Goal: Information Seeking & Learning: Learn about a topic

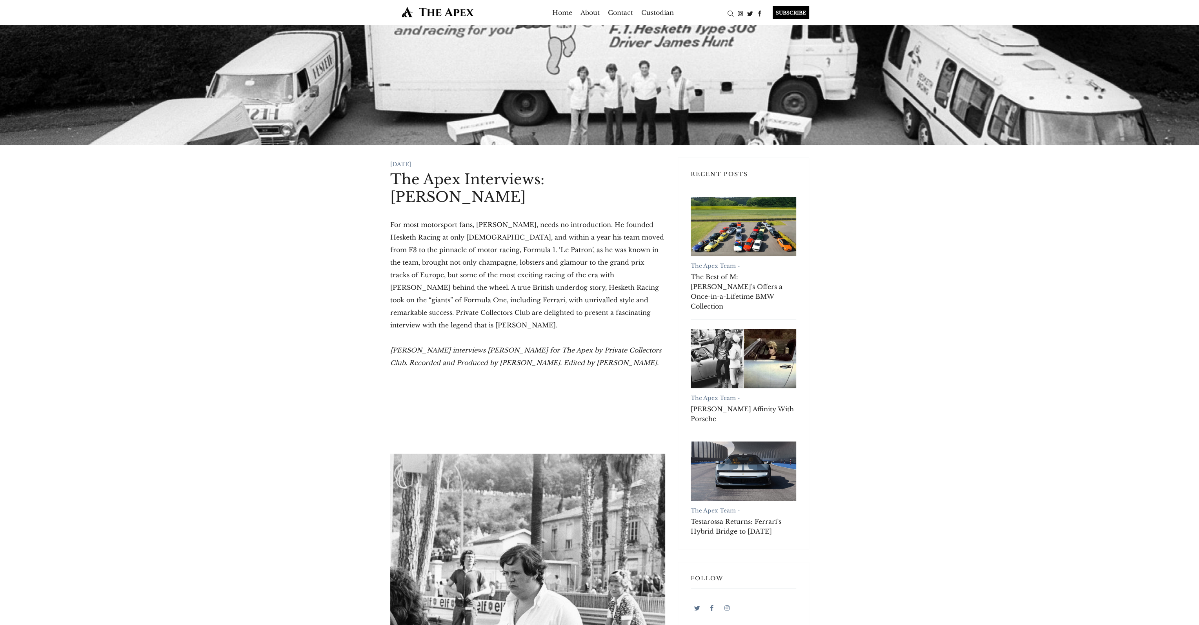
drag, startPoint x: 396, startPoint y: 190, endPoint x: 638, endPoint y: 363, distance: 297.2
click at [638, 363] on p "Charles Clegg interviews Lord Alexander Hesketh for The Apex by Private Collect…" at bounding box center [527, 356] width 275 height 25
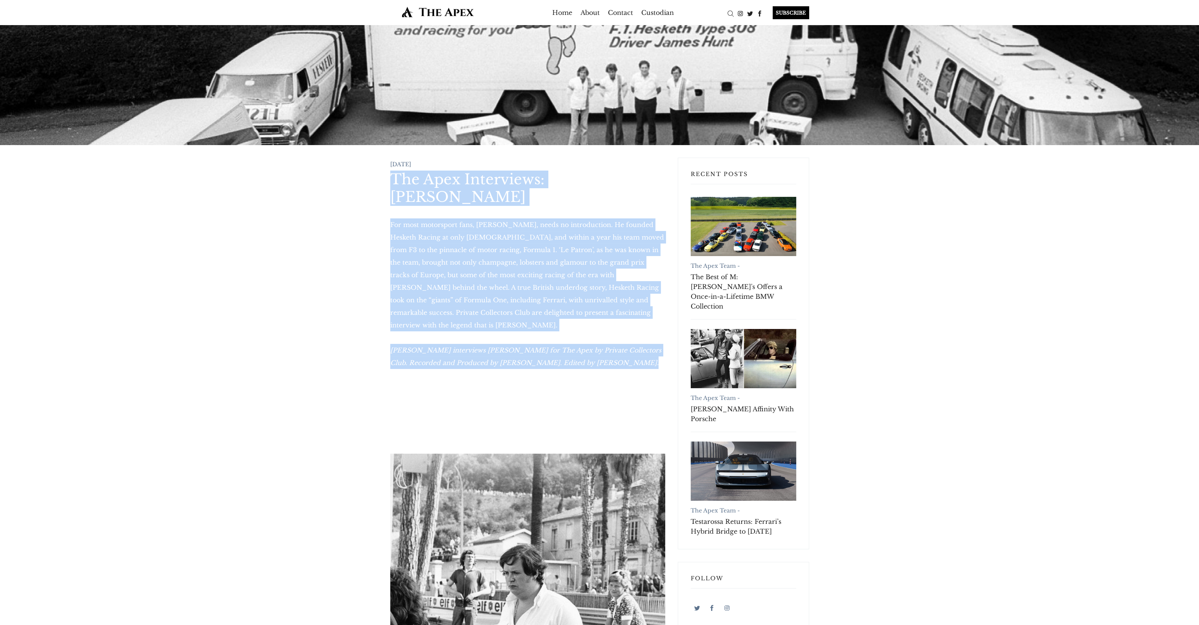
drag, startPoint x: 638, startPoint y: 363, endPoint x: 379, endPoint y: 182, distance: 315.5
click at [460, 247] on p "For most motorsport fans, Lord Alexander Hesketh, needs no introduction. He fou…" at bounding box center [527, 274] width 275 height 113
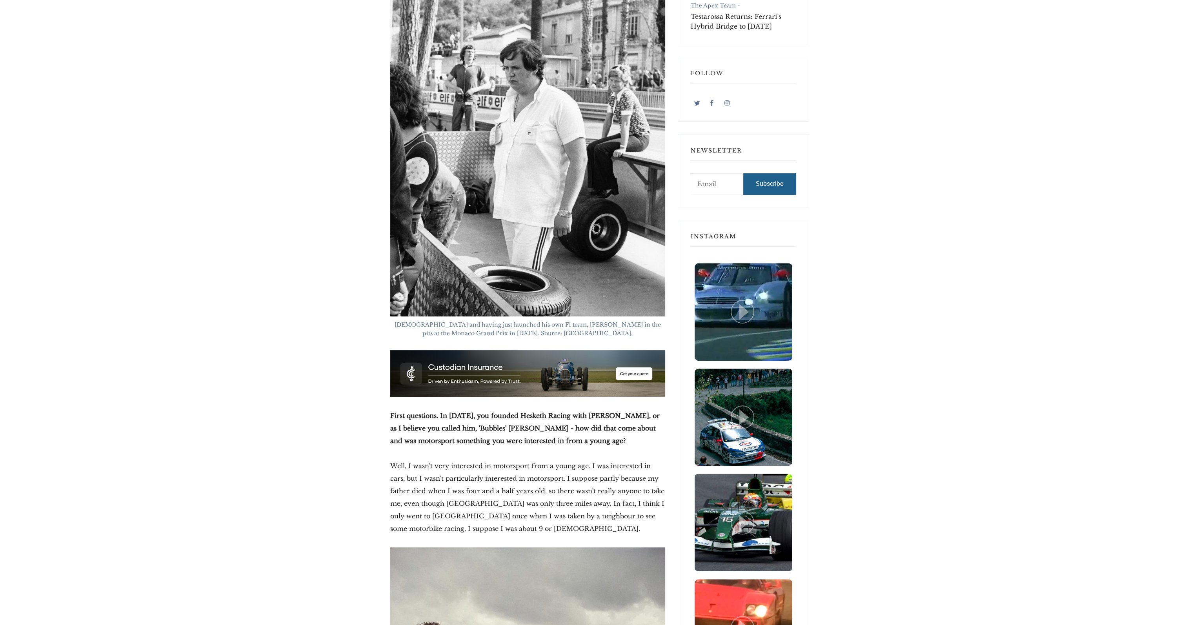
scroll to position [510, 0]
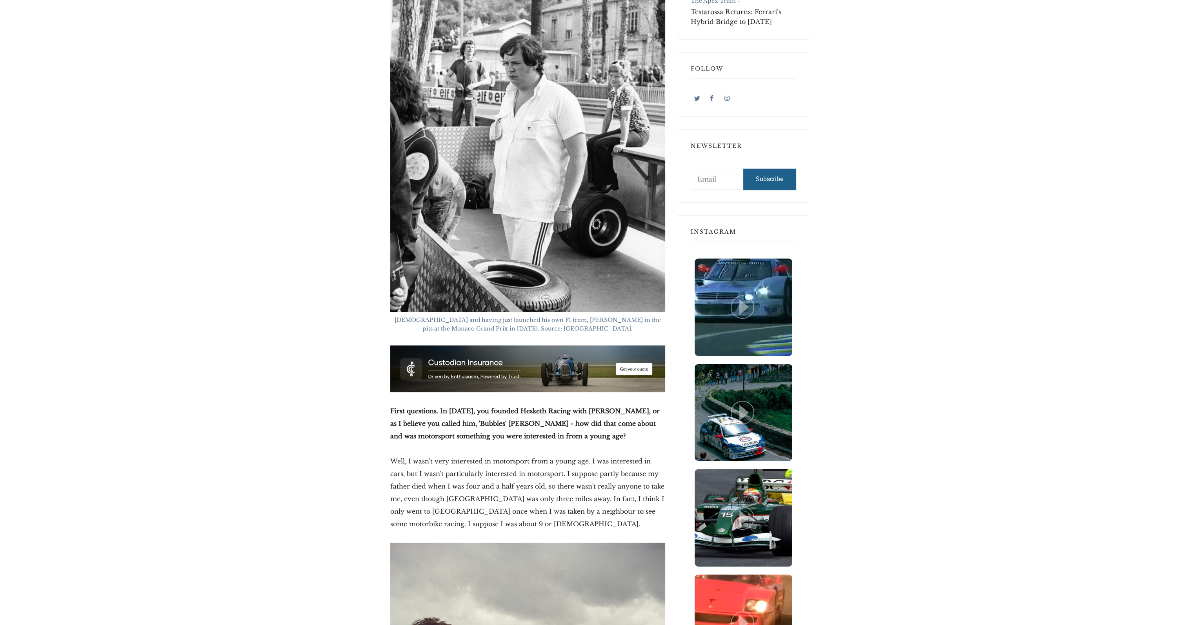
drag, startPoint x: 403, startPoint y: 150, endPoint x: 801, endPoint y: 240, distance: 407.8
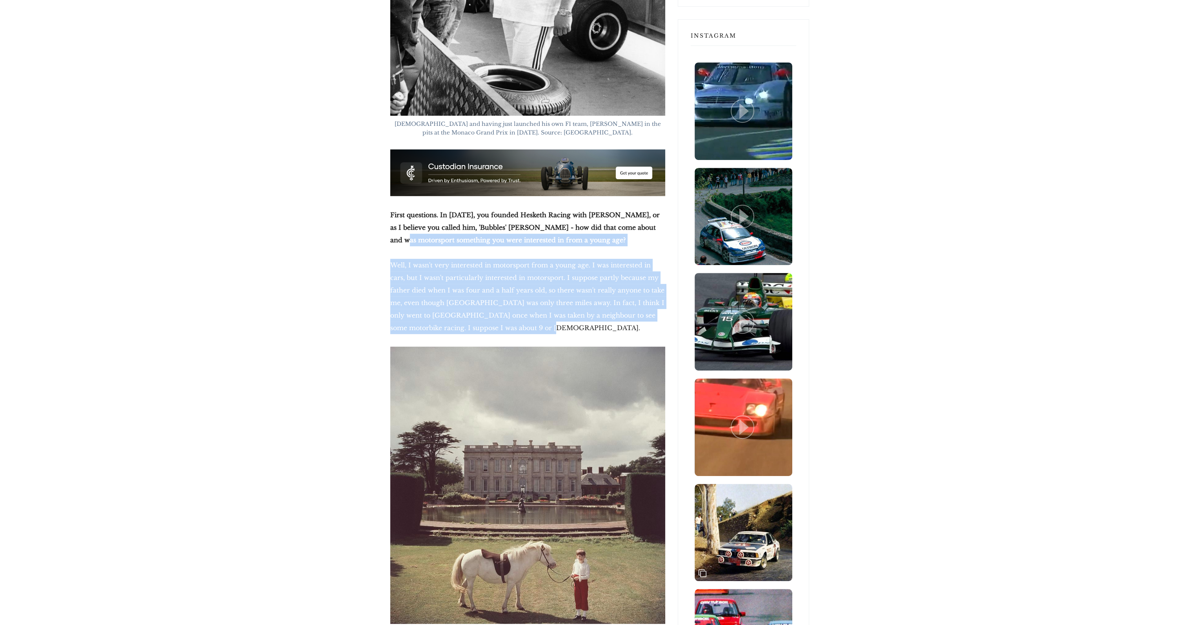
drag, startPoint x: 498, startPoint y: 320, endPoint x: 529, endPoint y: 328, distance: 31.7
click at [529, 327] on p "Well, I wasn't very interested in motorsport from a young age. I was interested…" at bounding box center [527, 296] width 275 height 75
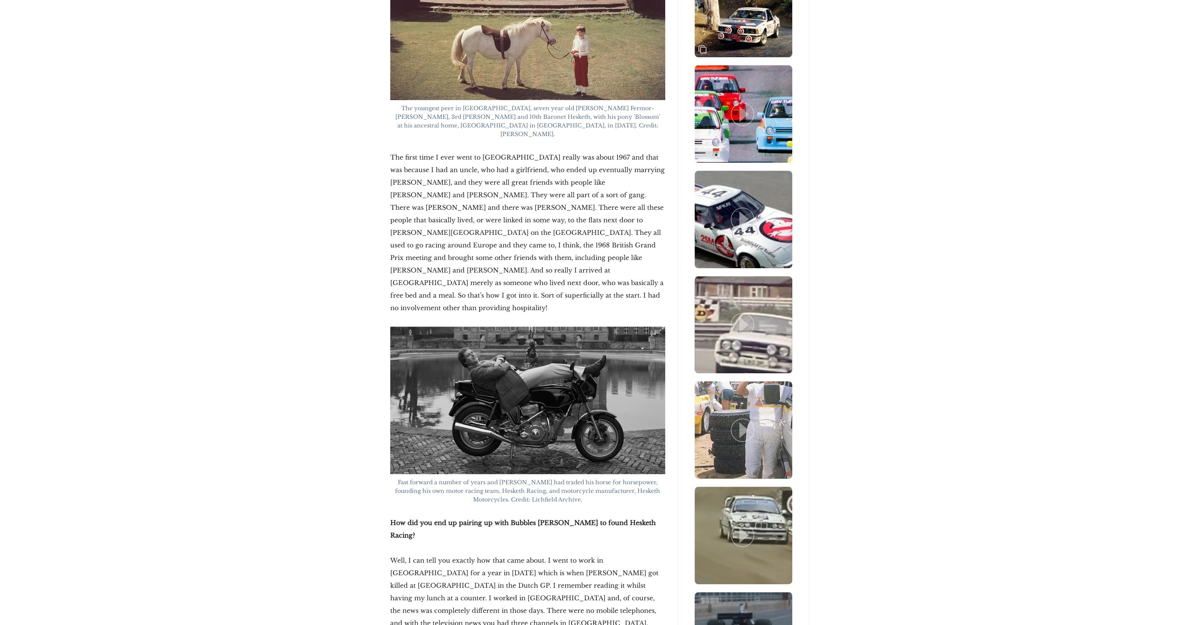
scroll to position [1098, 0]
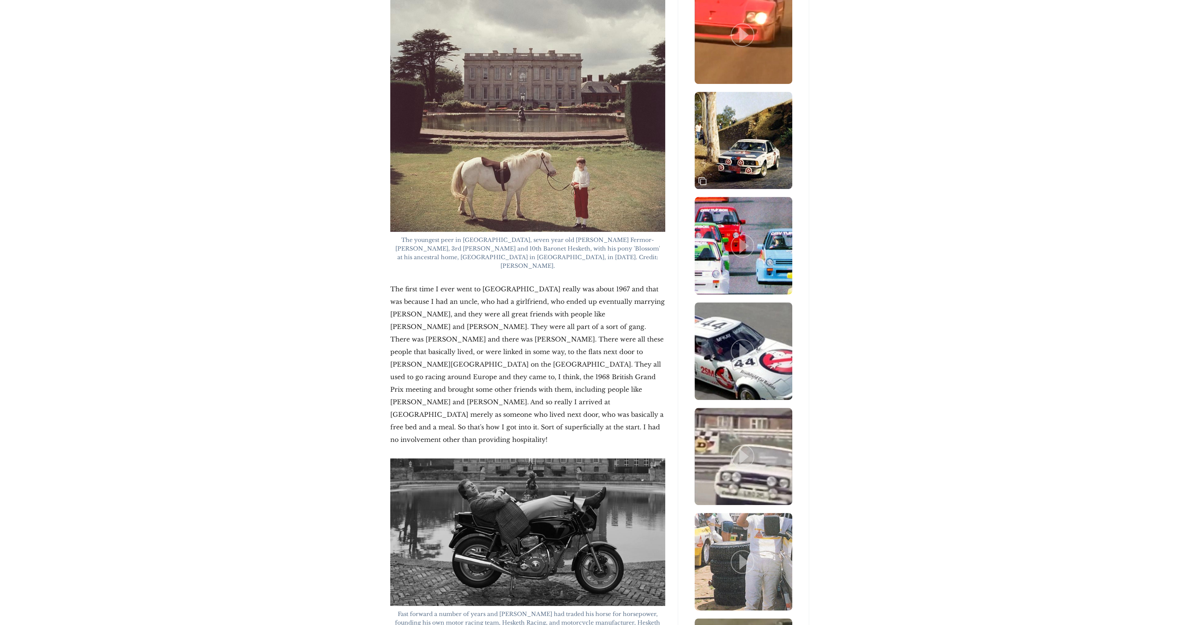
click at [563, 196] on img at bounding box center [527, 92] width 275 height 277
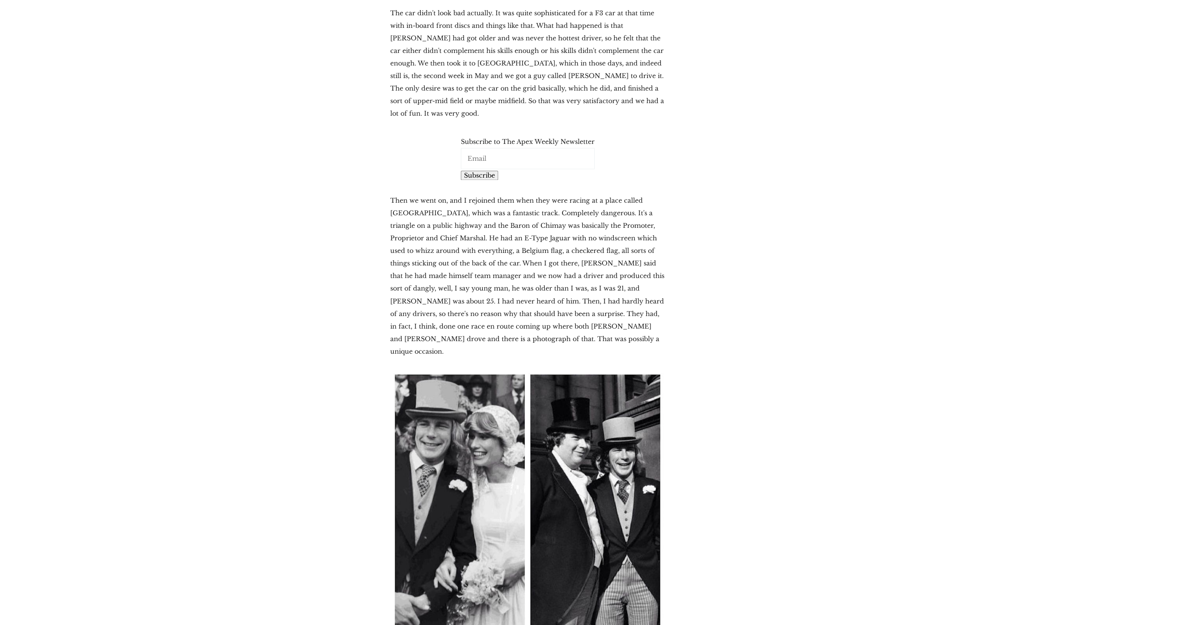
scroll to position [2824, 0]
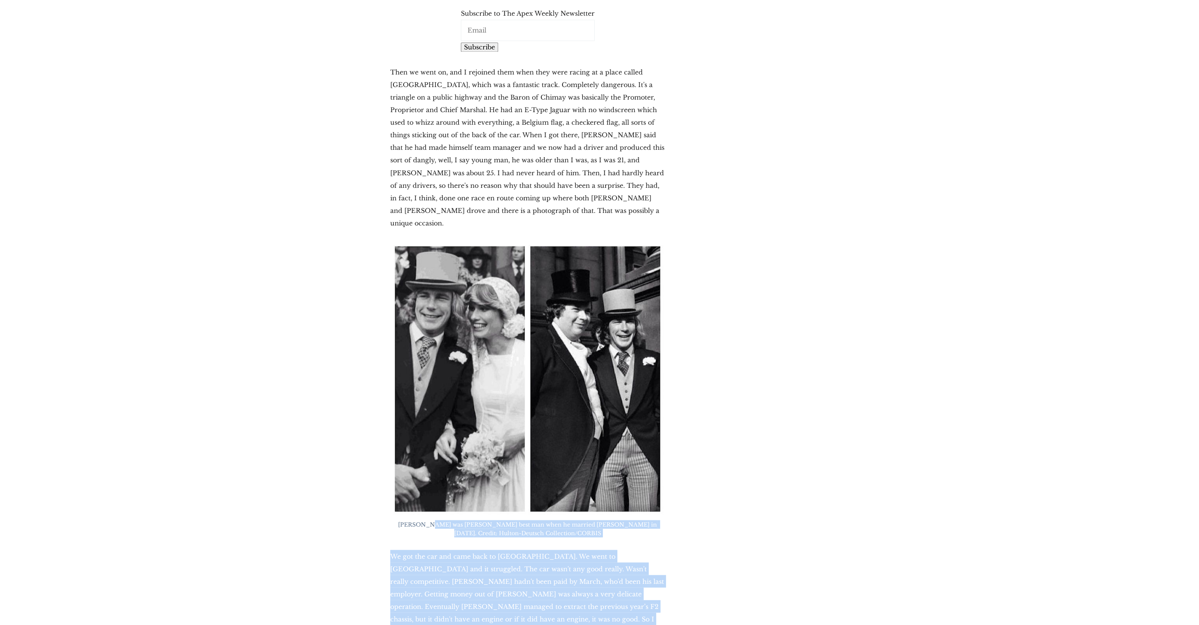
drag, startPoint x: 726, startPoint y: 520, endPoint x: 402, endPoint y: 399, distance: 345.6
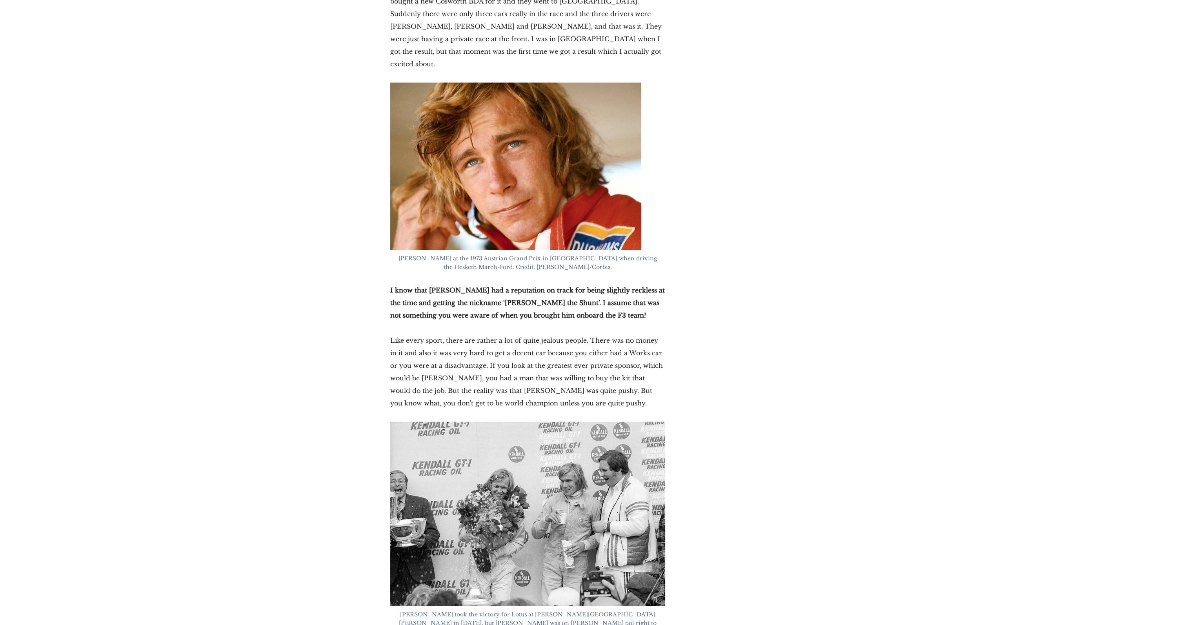
scroll to position [3609, 0]
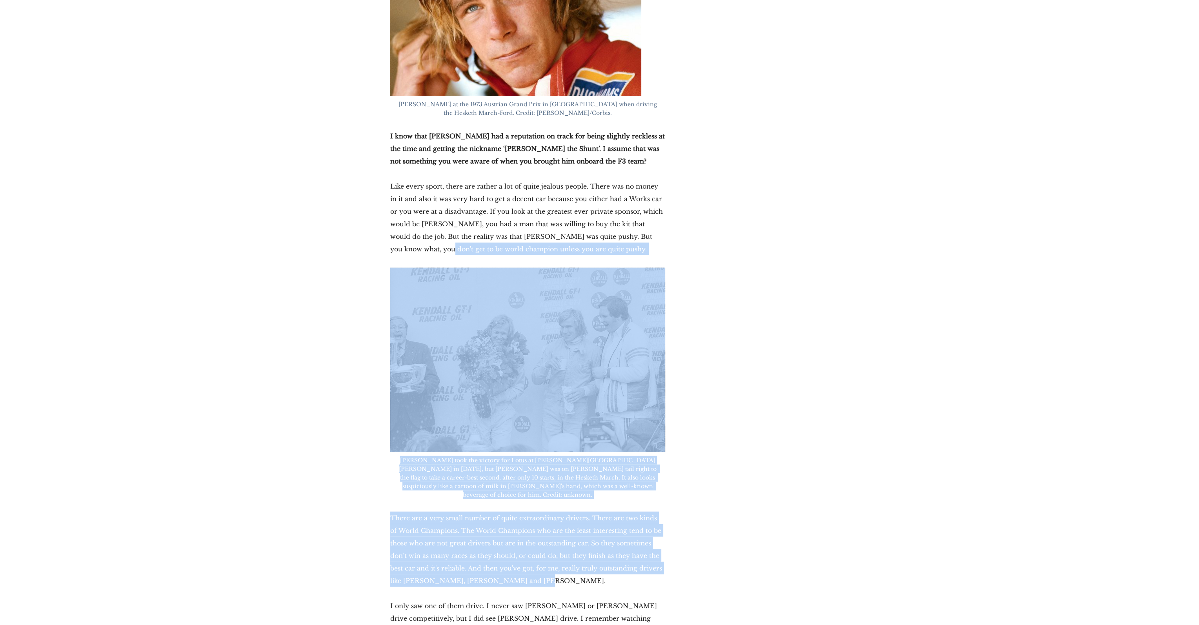
drag, startPoint x: 581, startPoint y: 408, endPoint x: 668, endPoint y: 471, distance: 108.7
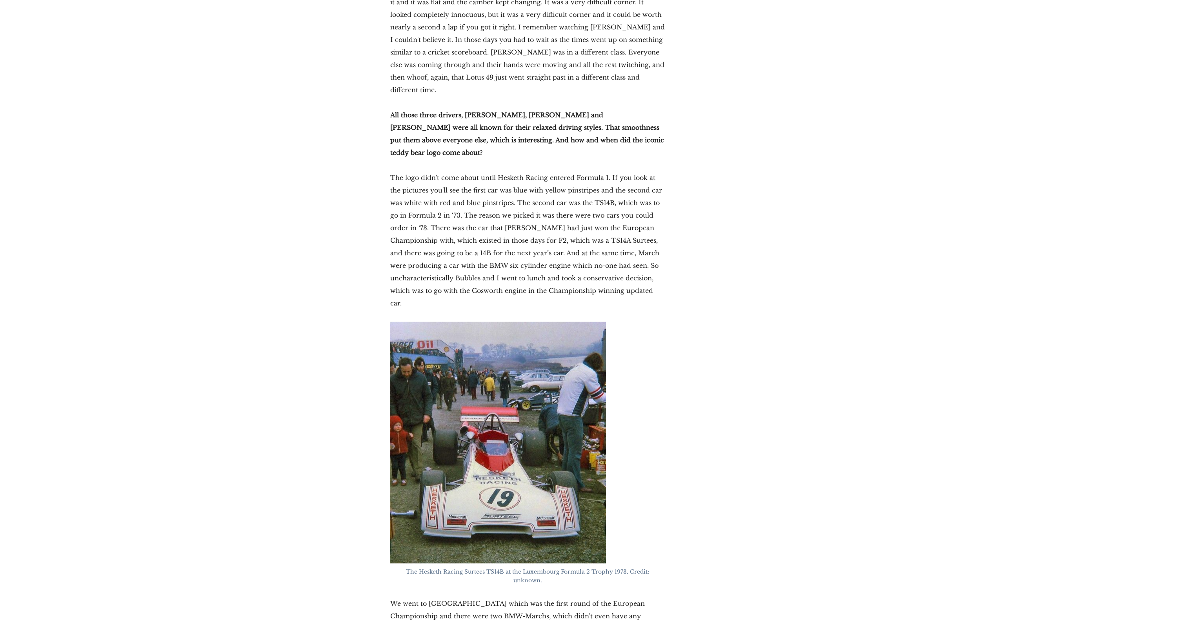
scroll to position [4472, 0]
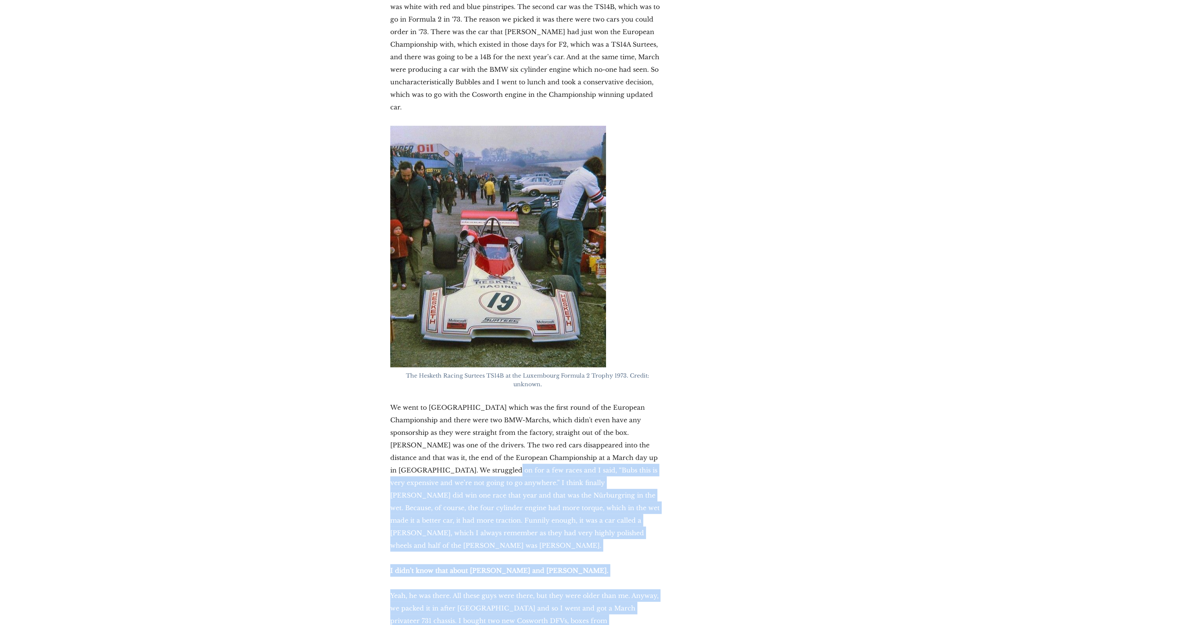
drag, startPoint x: 594, startPoint y: 433, endPoint x: 357, endPoint y: 258, distance: 295.1
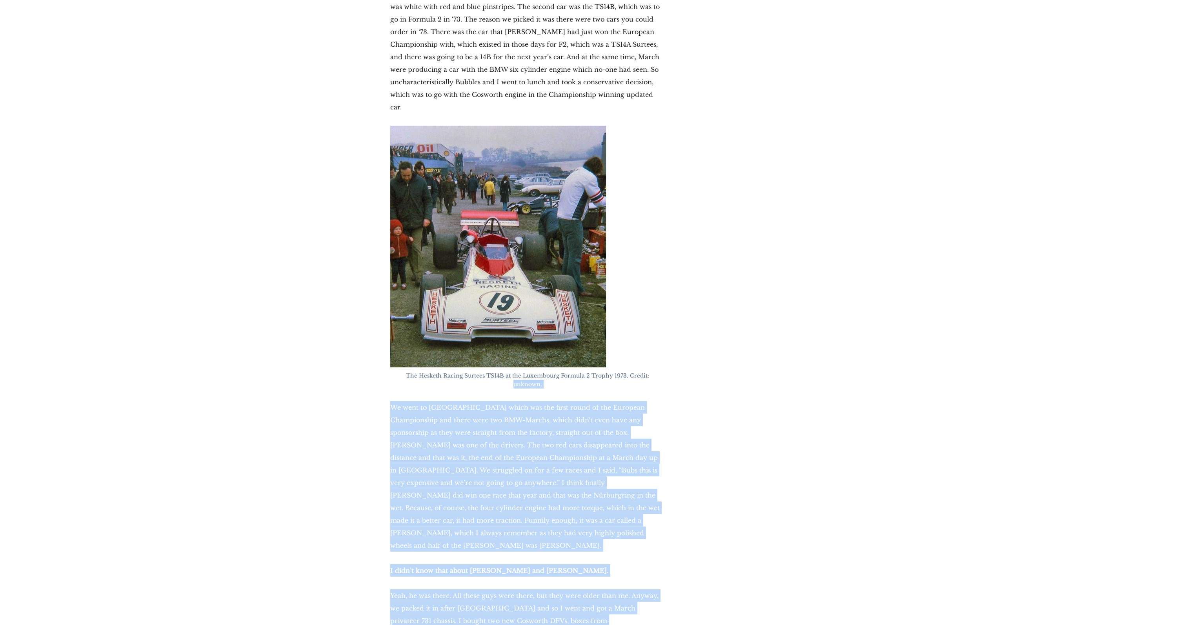
drag, startPoint x: 351, startPoint y: 200, endPoint x: 672, endPoint y: 470, distance: 419.3
drag, startPoint x: 515, startPoint y: 482, endPoint x: 363, endPoint y: 206, distance: 315.1
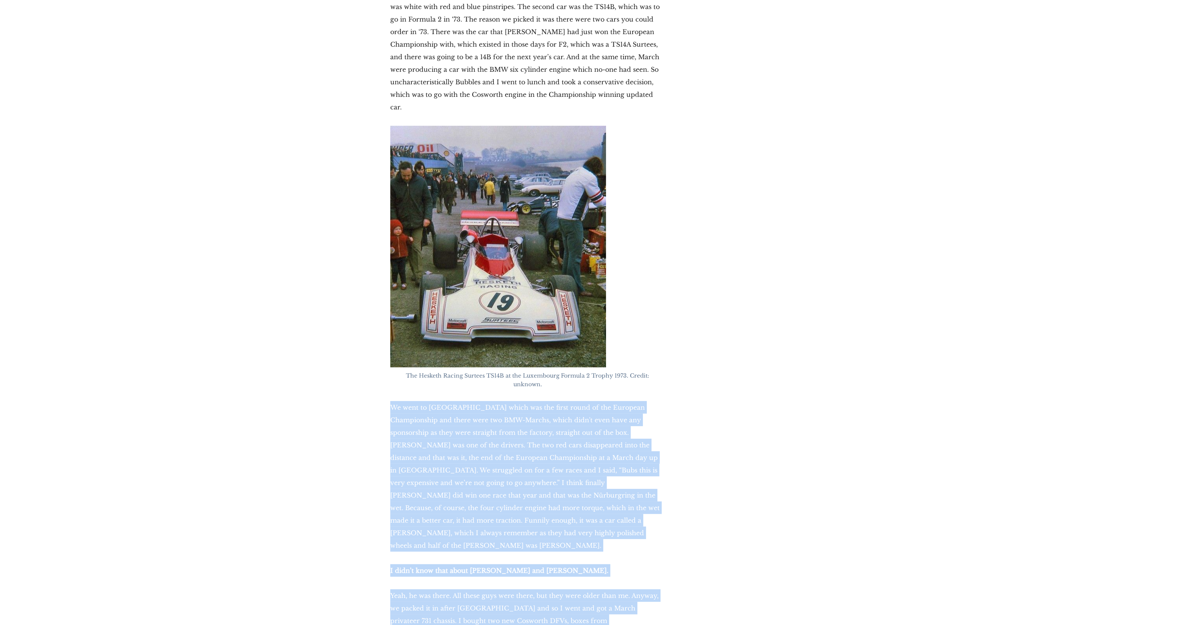
drag, startPoint x: 399, startPoint y: 216, endPoint x: 726, endPoint y: 475, distance: 418.3
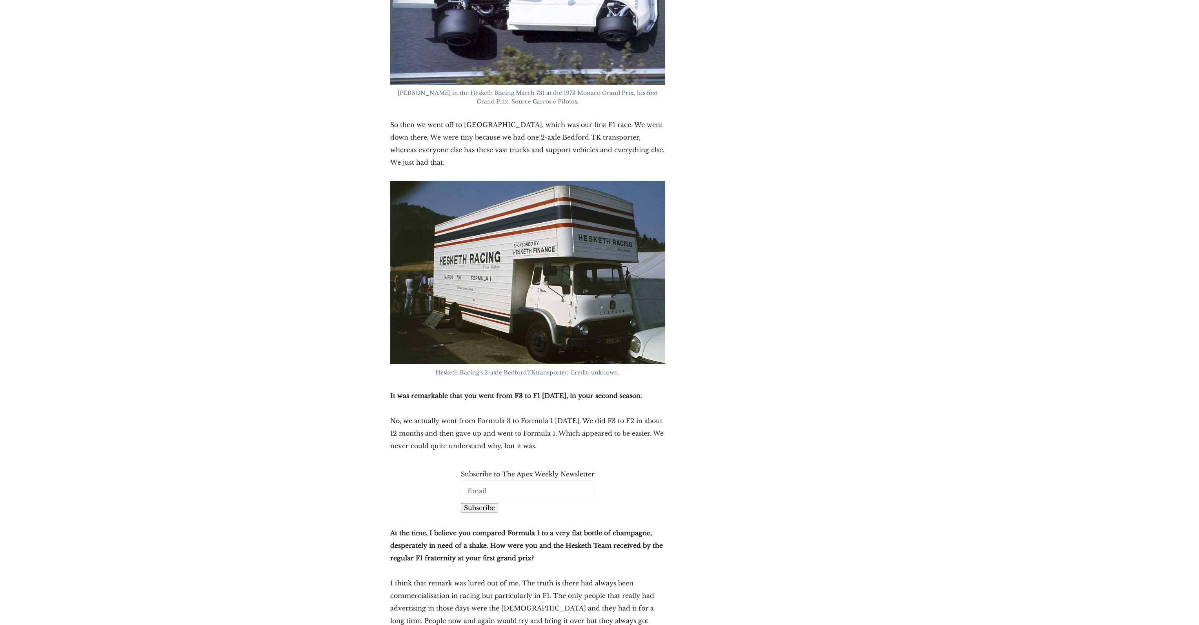
scroll to position [5531, 0]
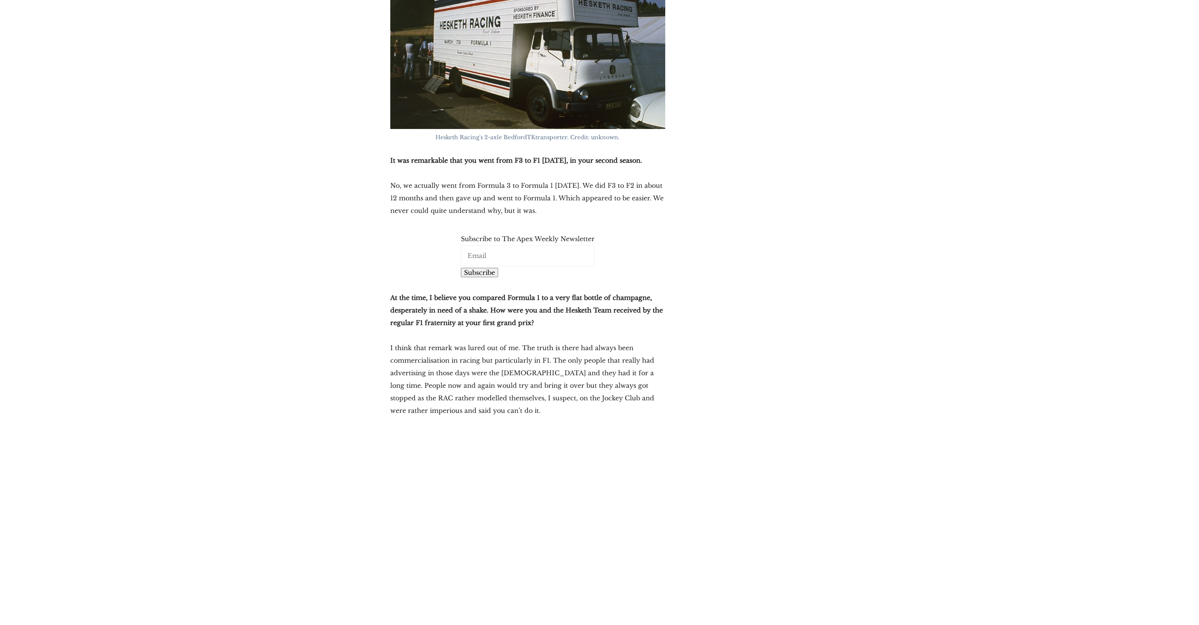
drag, startPoint x: 650, startPoint y: 506, endPoint x: 402, endPoint y: 464, distance: 252.1
drag, startPoint x: 598, startPoint y: 530, endPoint x: 692, endPoint y: 557, distance: 98.0
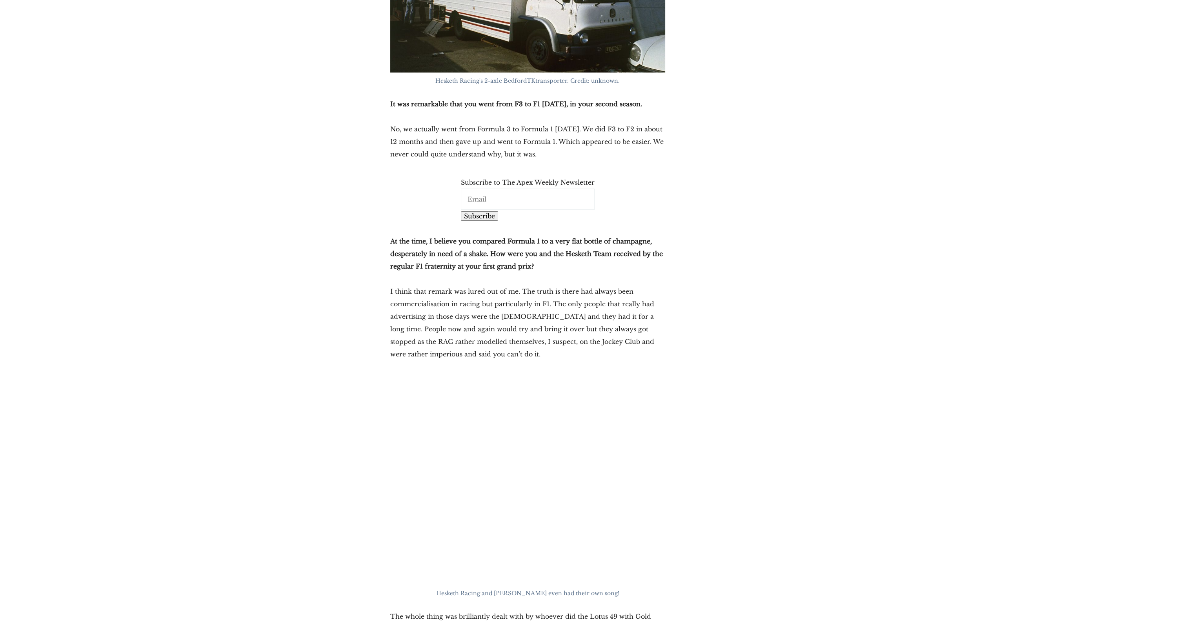
scroll to position [5727, 0]
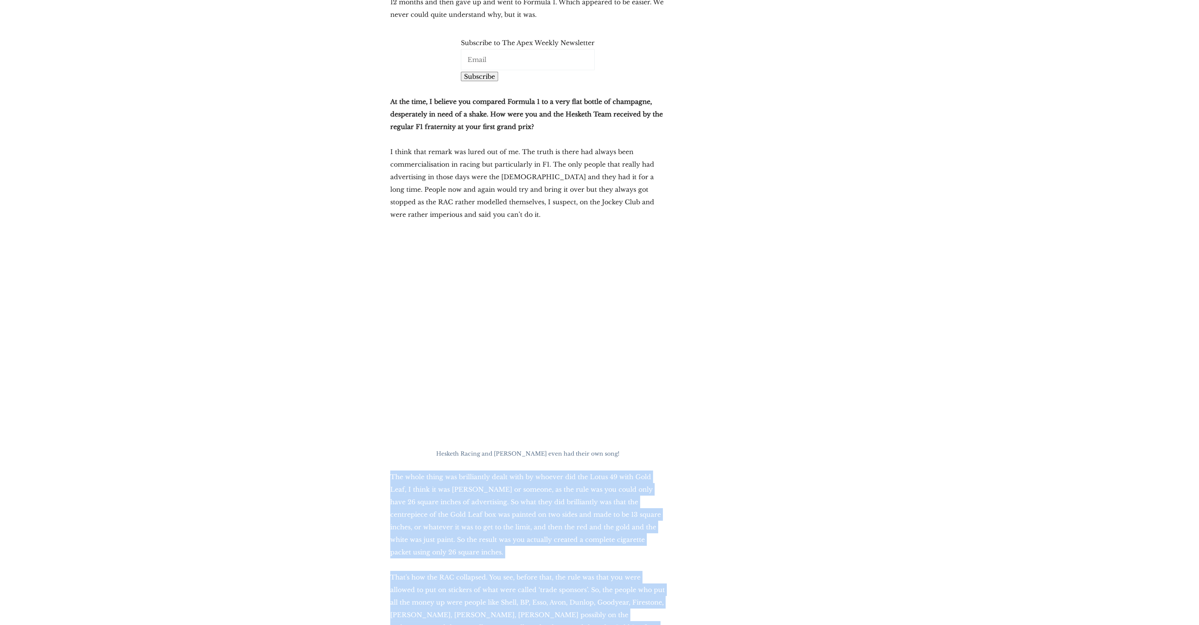
drag, startPoint x: 637, startPoint y: 400, endPoint x: 353, endPoint y: 239, distance: 326.9
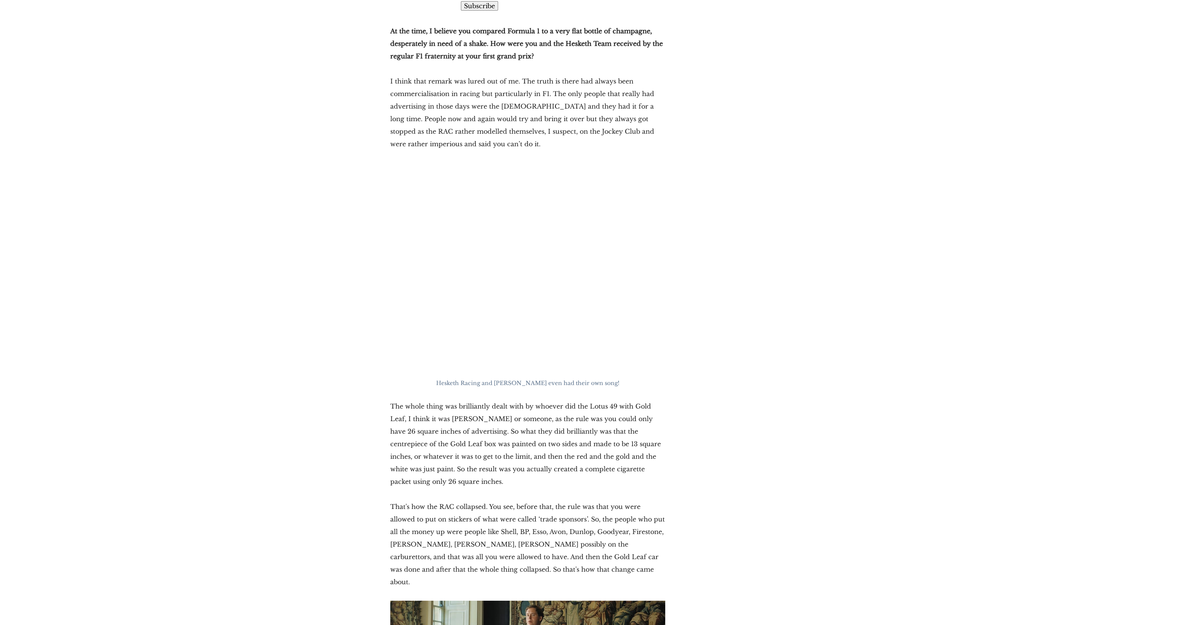
scroll to position [5884, 0]
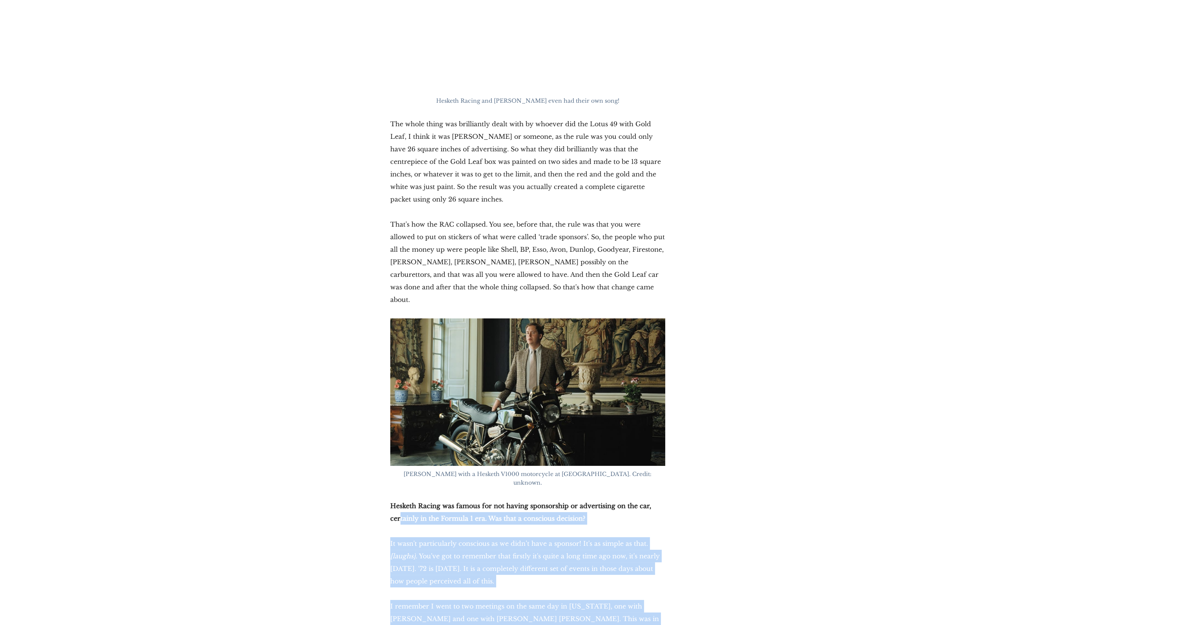
drag, startPoint x: 358, startPoint y: 270, endPoint x: 723, endPoint y: 421, distance: 395.0
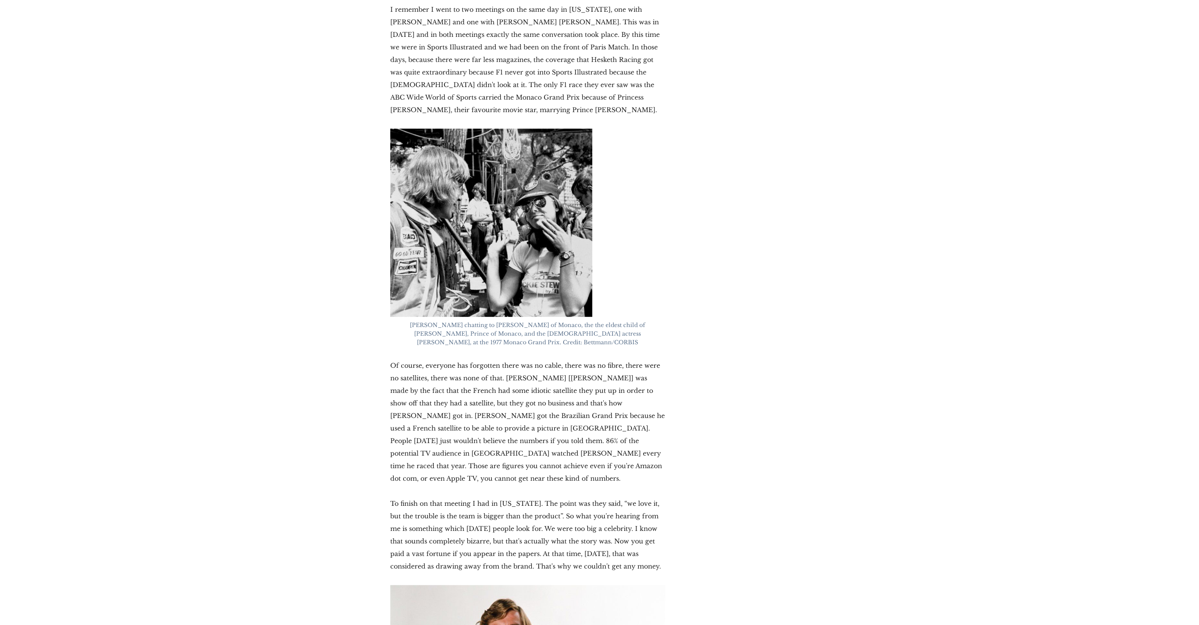
scroll to position [6786, 0]
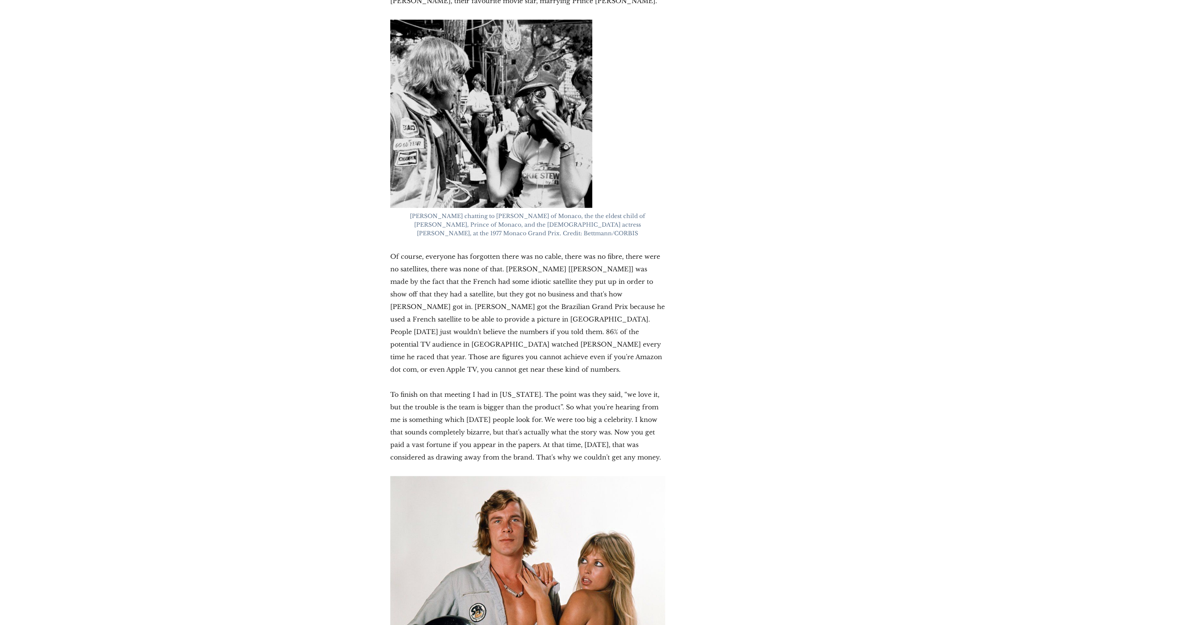
drag, startPoint x: 647, startPoint y: 184, endPoint x: 360, endPoint y: 65, distance: 310.8
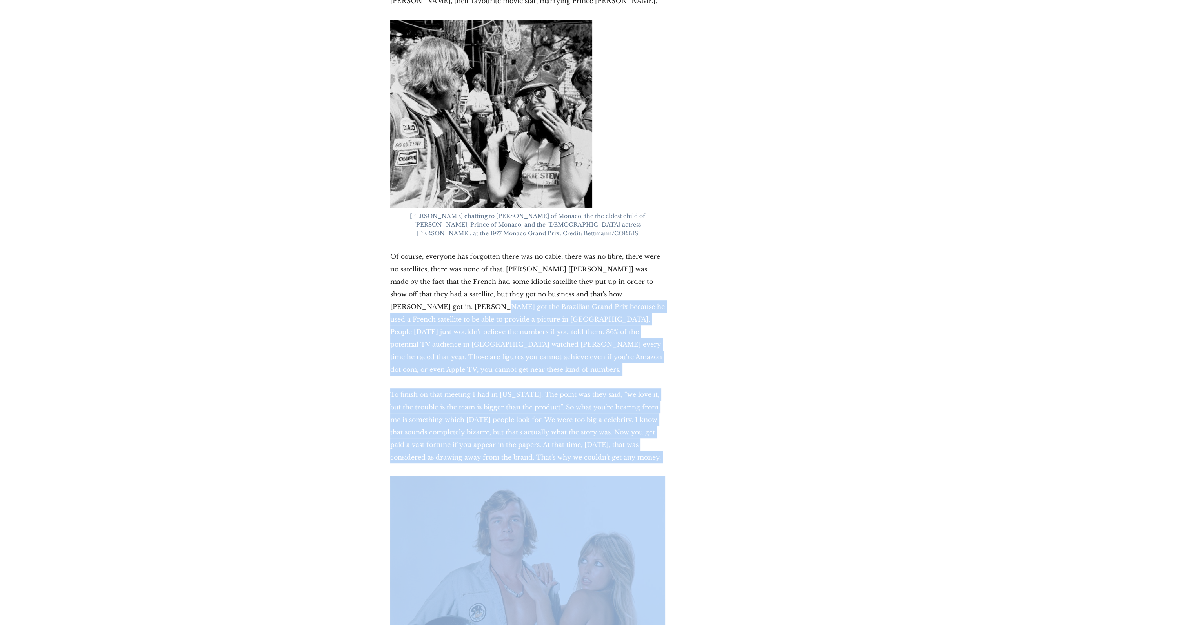
drag, startPoint x: 358, startPoint y: 40, endPoint x: 710, endPoint y: 178, distance: 377.5
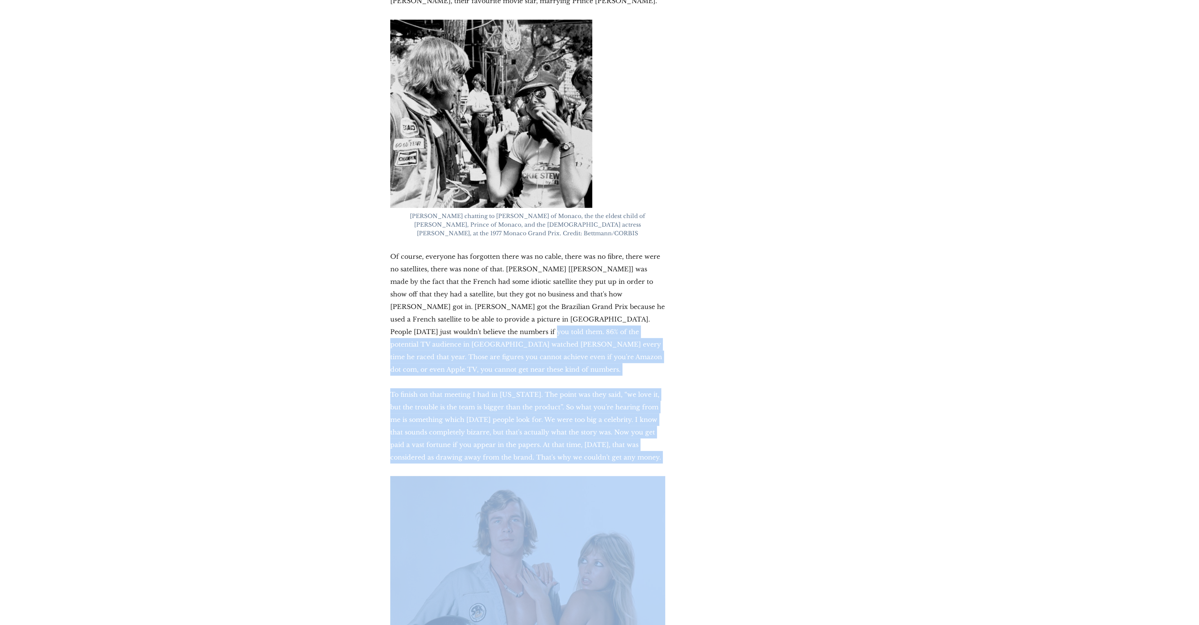
drag, startPoint x: 673, startPoint y: 180, endPoint x: 358, endPoint y: 61, distance: 337.3
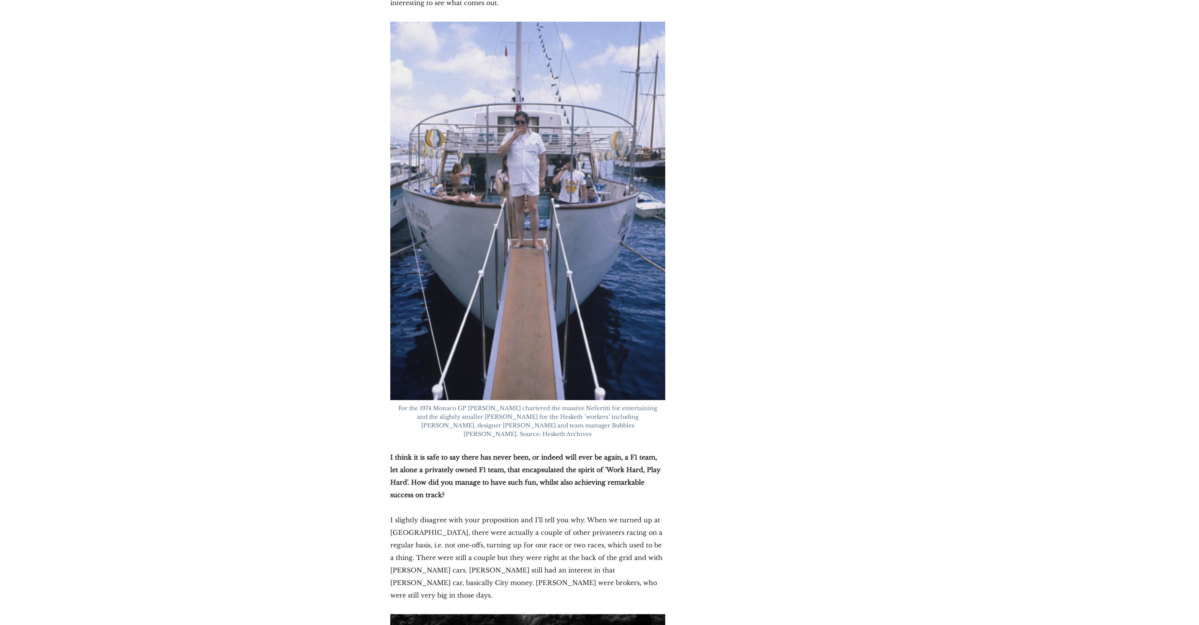
scroll to position [8081, 0]
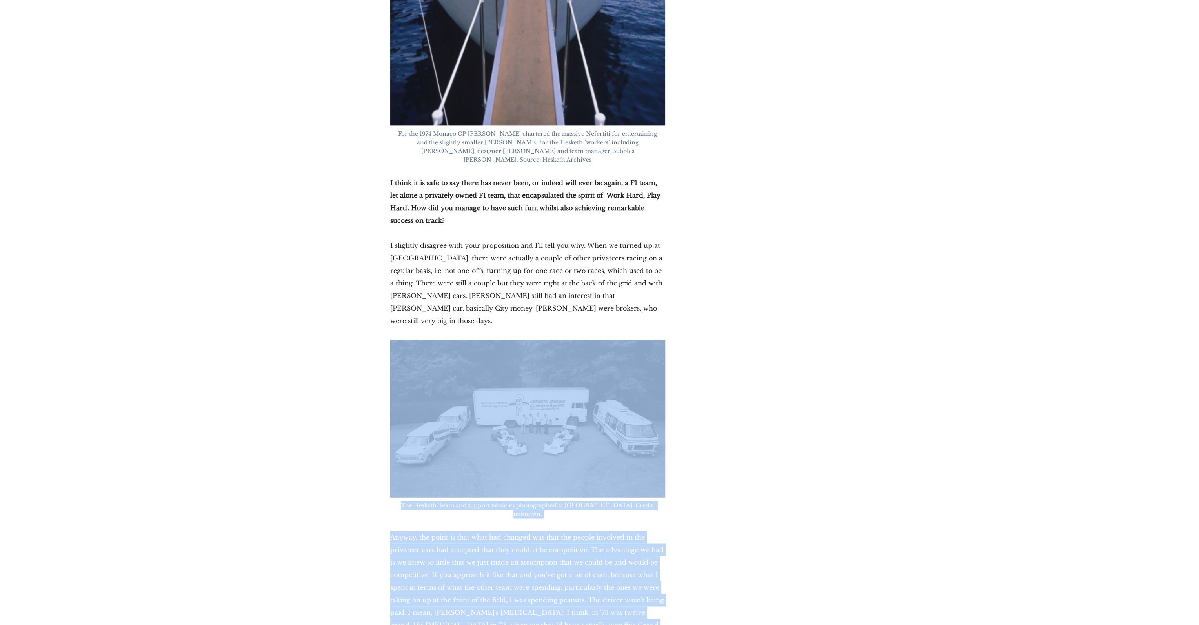
drag, startPoint x: 419, startPoint y: 242, endPoint x: 752, endPoint y: 429, distance: 381.5
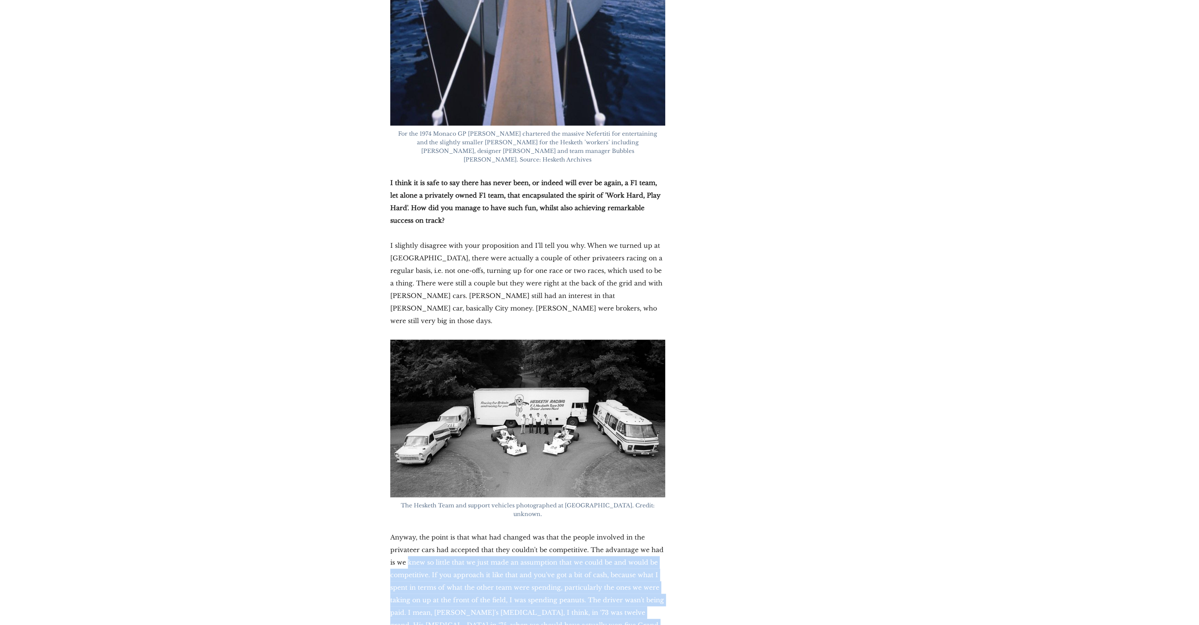
drag, startPoint x: 656, startPoint y: 466, endPoint x: 302, endPoint y: 237, distance: 421.6
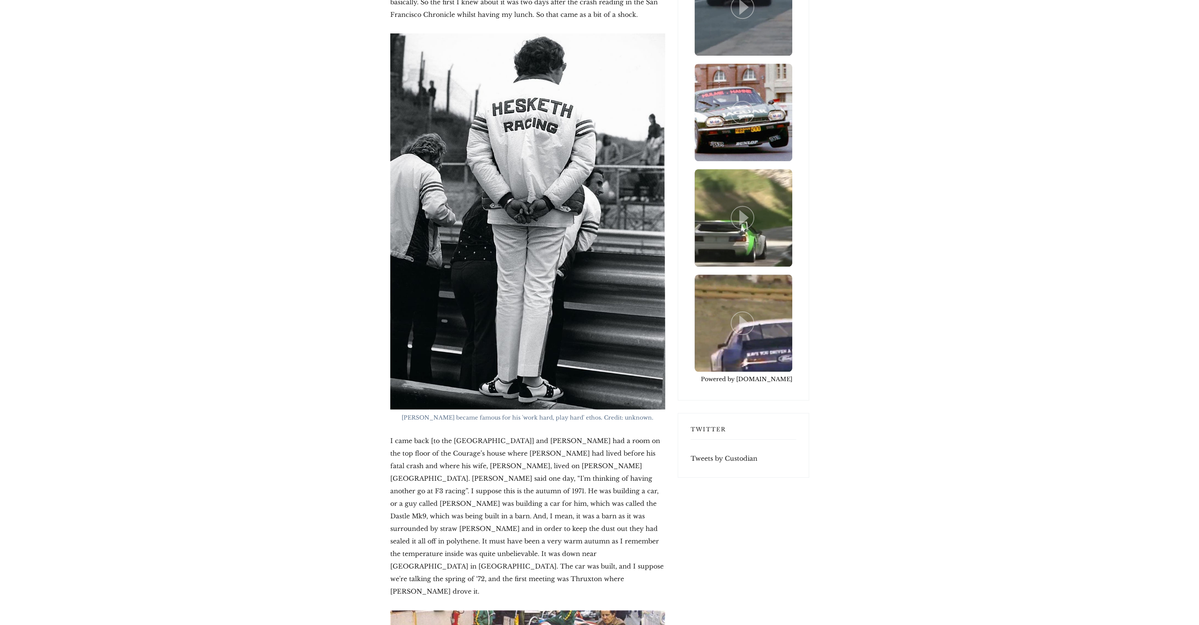
scroll to position [0, 0]
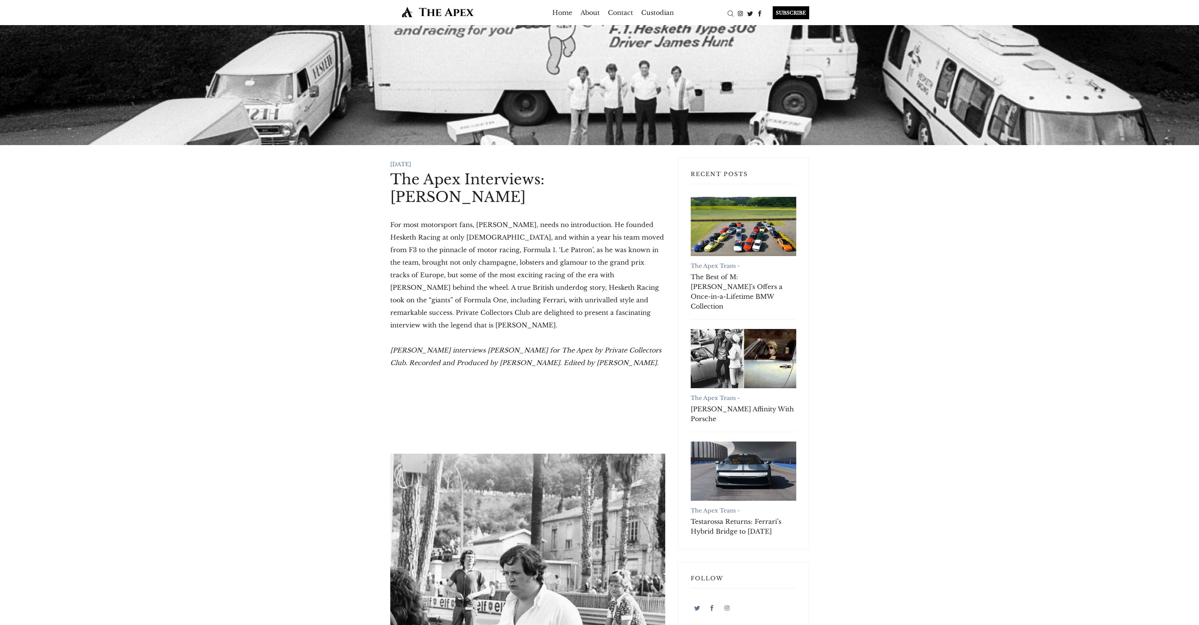
drag, startPoint x: 780, startPoint y: 515, endPoint x: 344, endPoint y: 240, distance: 516.4
drag, startPoint x: 314, startPoint y: 198, endPoint x: 583, endPoint y: 292, distance: 284.8
click at [586, 289] on p "For most motorsport fans, Lord Alexander Hesketh, needs no introduction. He fou…" at bounding box center [527, 274] width 275 height 113
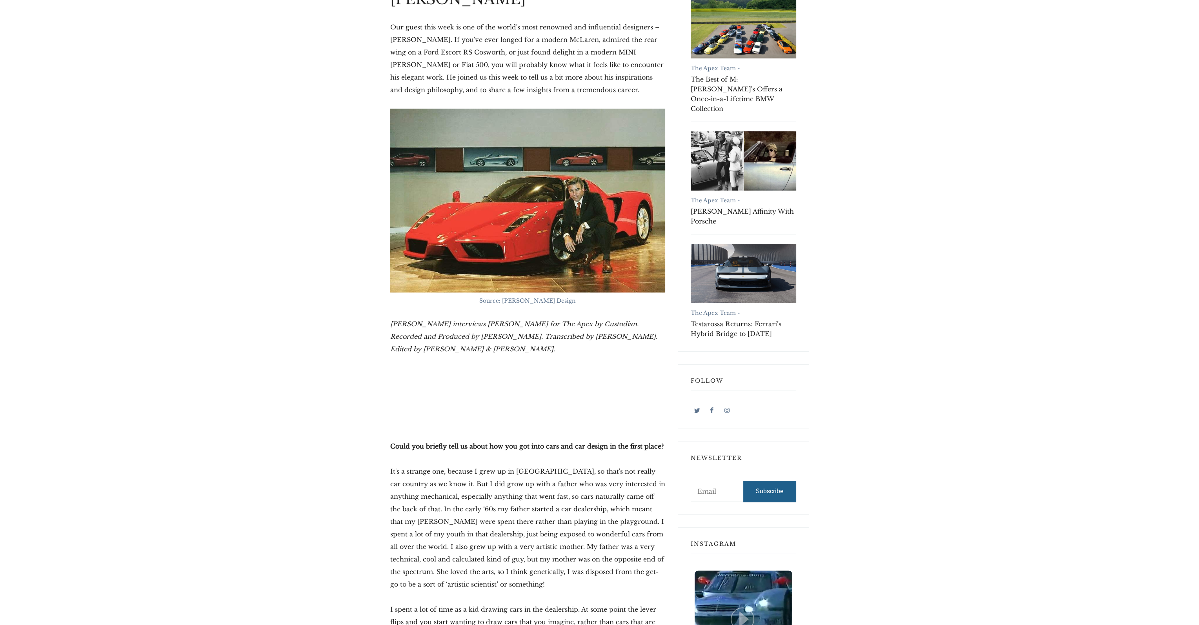
scroll to position [195, 0]
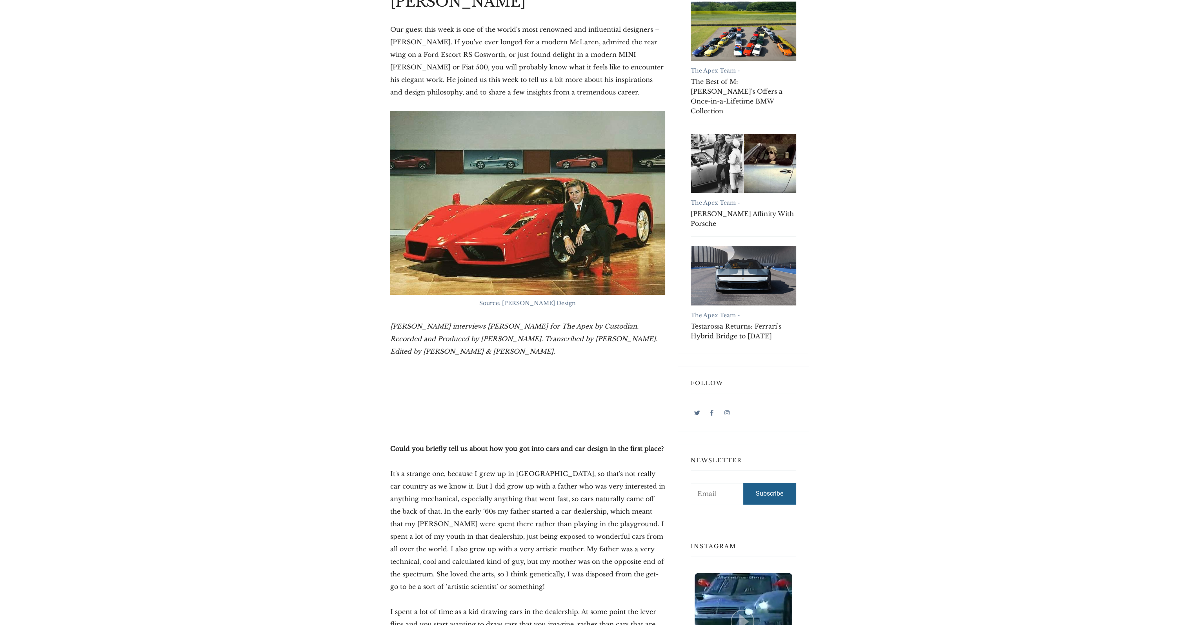
drag, startPoint x: 589, startPoint y: 346, endPoint x: 358, endPoint y: 329, distance: 231.7
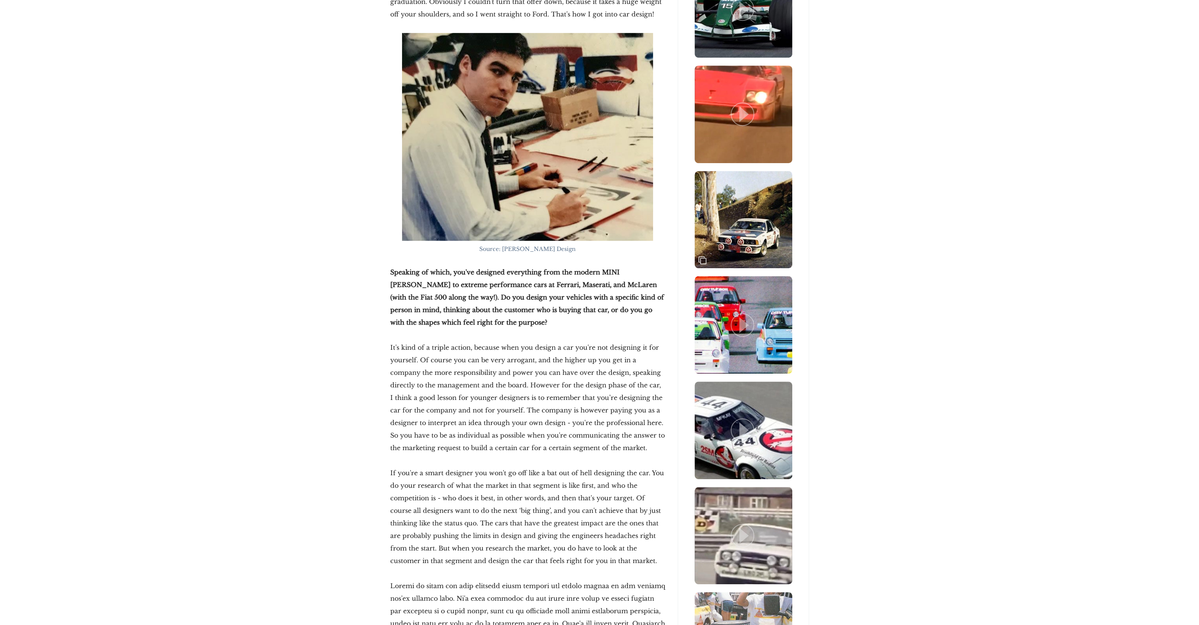
scroll to position [1254, 0]
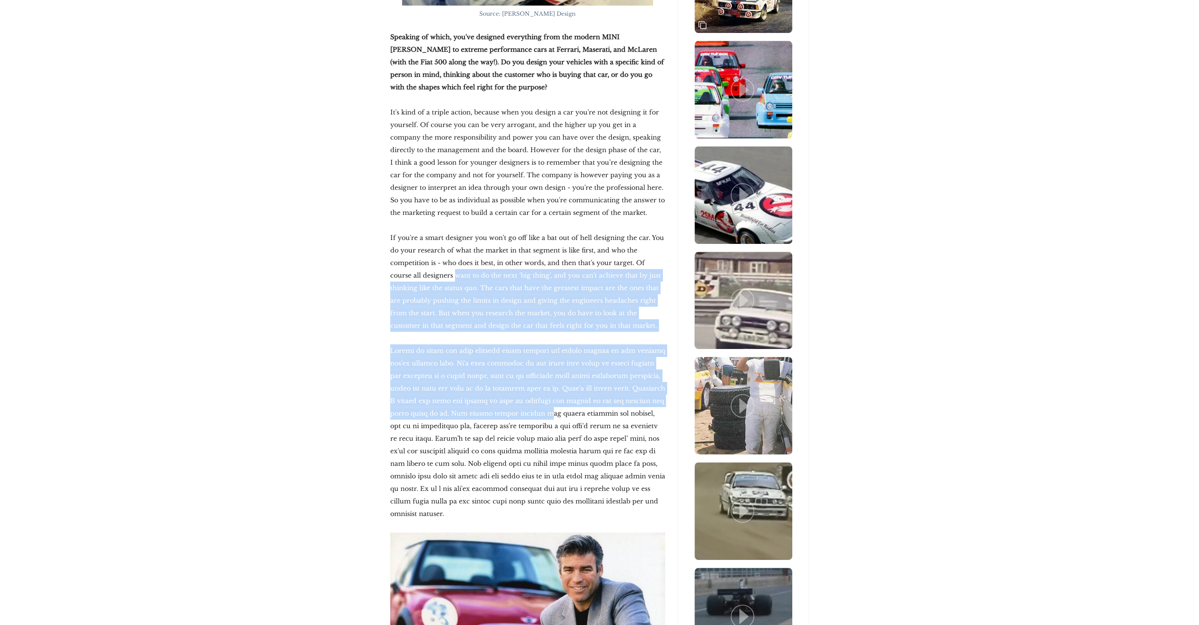
drag, startPoint x: 433, startPoint y: 278, endPoint x: 510, endPoint y: 413, distance: 155.6
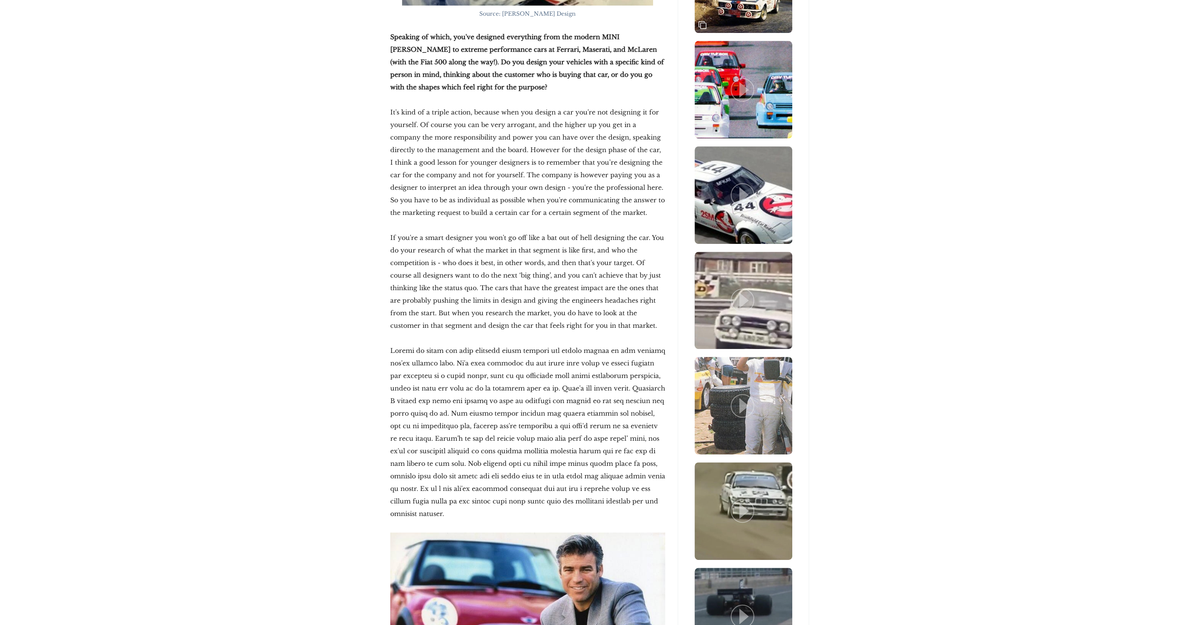
click at [510, 413] on p at bounding box center [527, 432] width 275 height 176
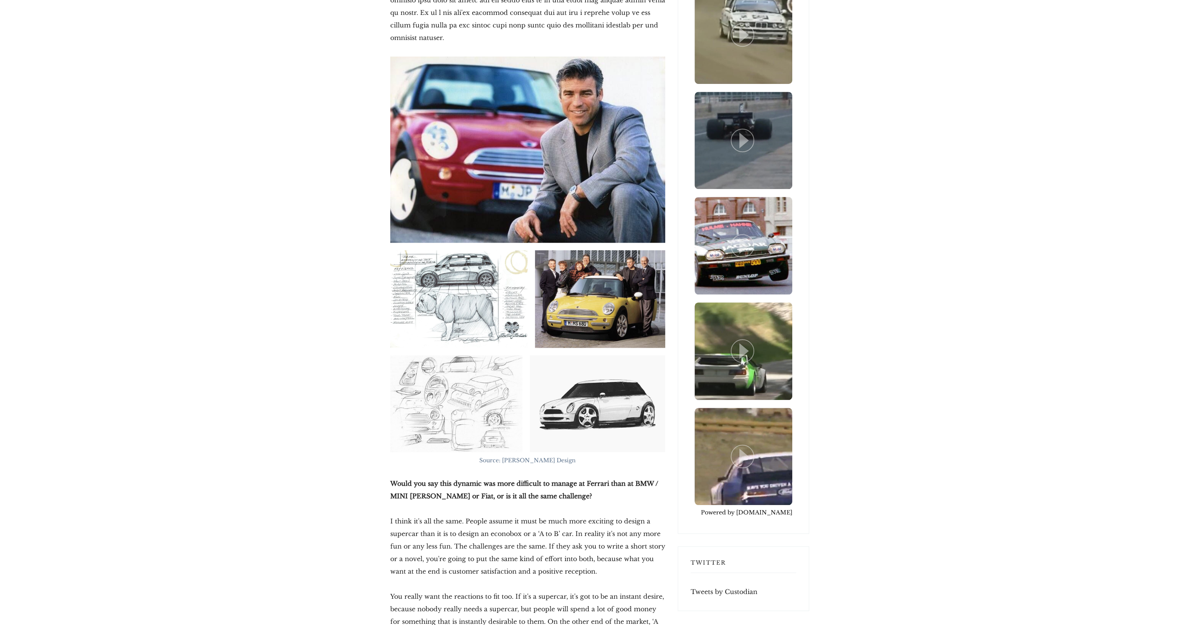
scroll to position [1764, 0]
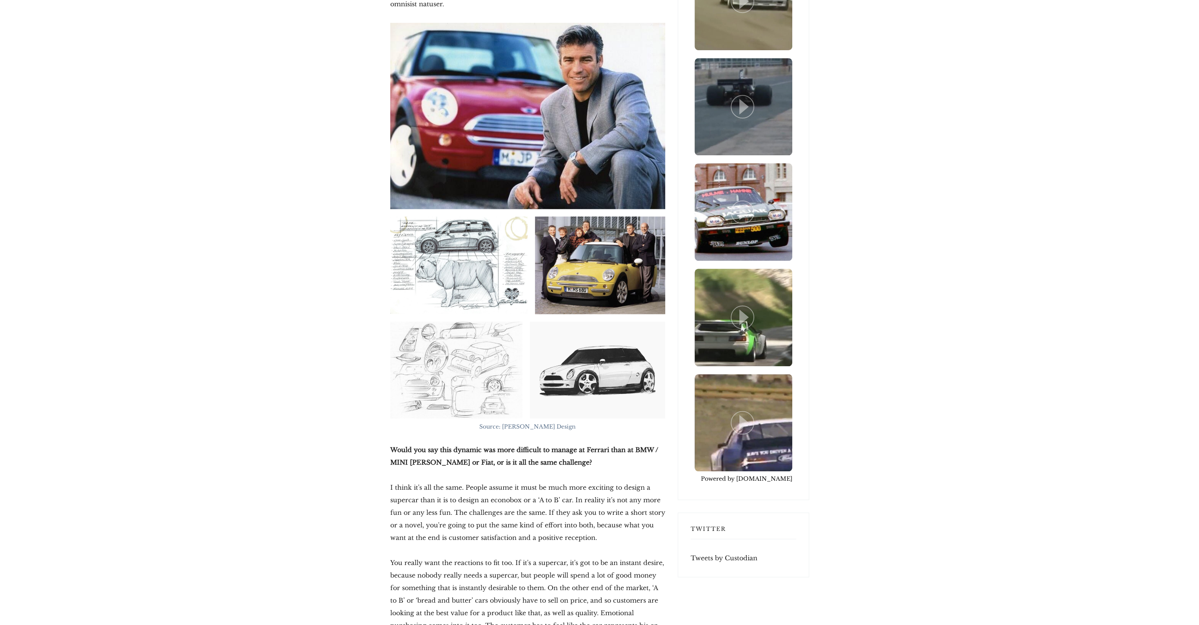
click at [440, 238] on img at bounding box center [458, 266] width 137 height 98
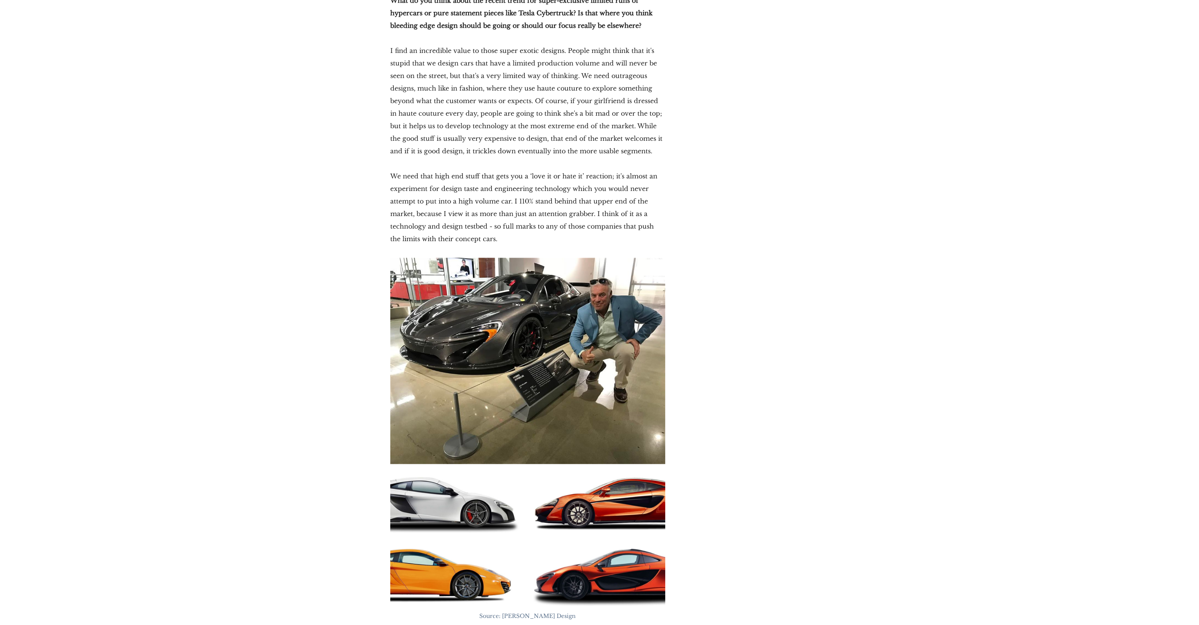
scroll to position [2706, 0]
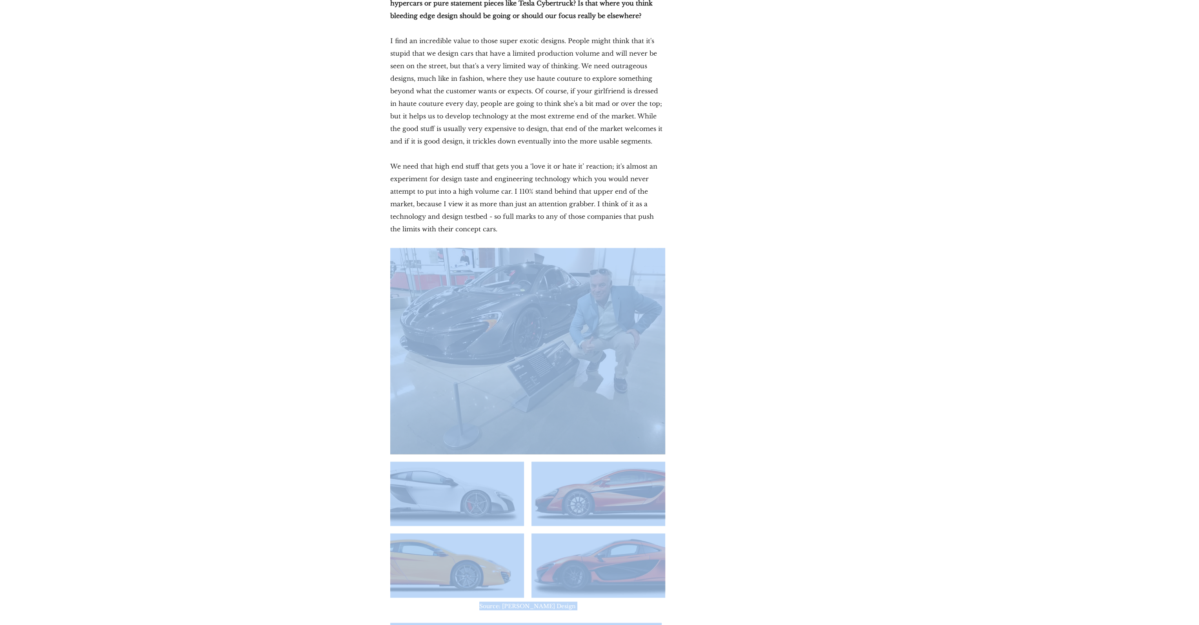
drag, startPoint x: 686, startPoint y: 406, endPoint x: 387, endPoint y: 247, distance: 338.5
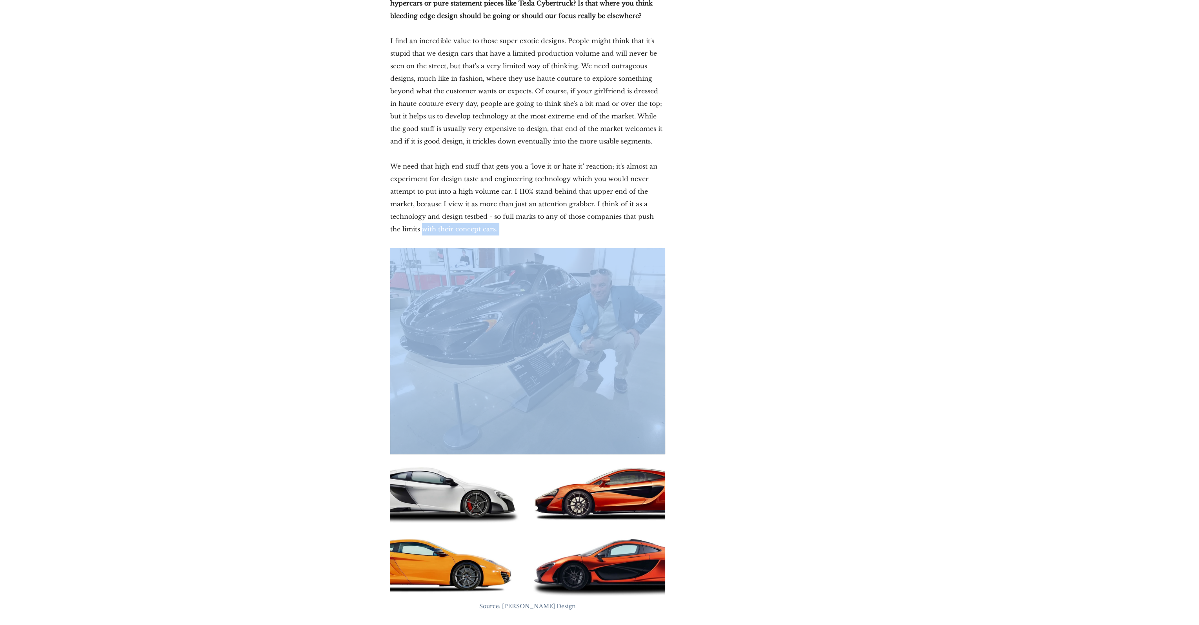
drag, startPoint x: 279, startPoint y: 211, endPoint x: 733, endPoint y: 327, distance: 468.8
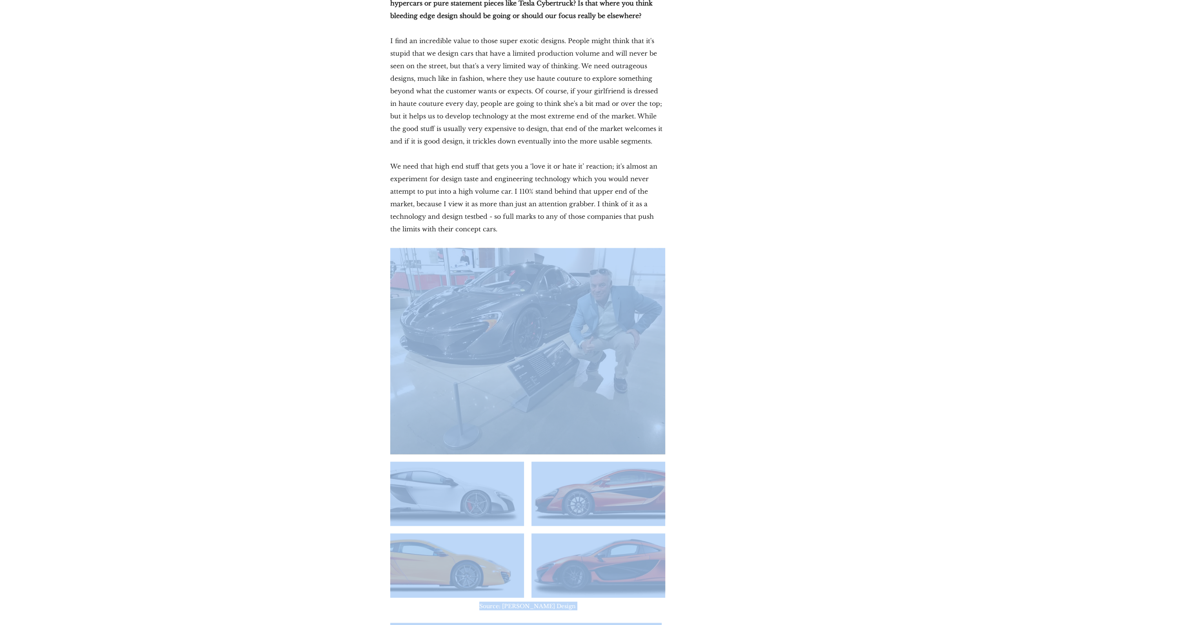
drag, startPoint x: 759, startPoint y: 408, endPoint x: 295, endPoint y: 235, distance: 495.5
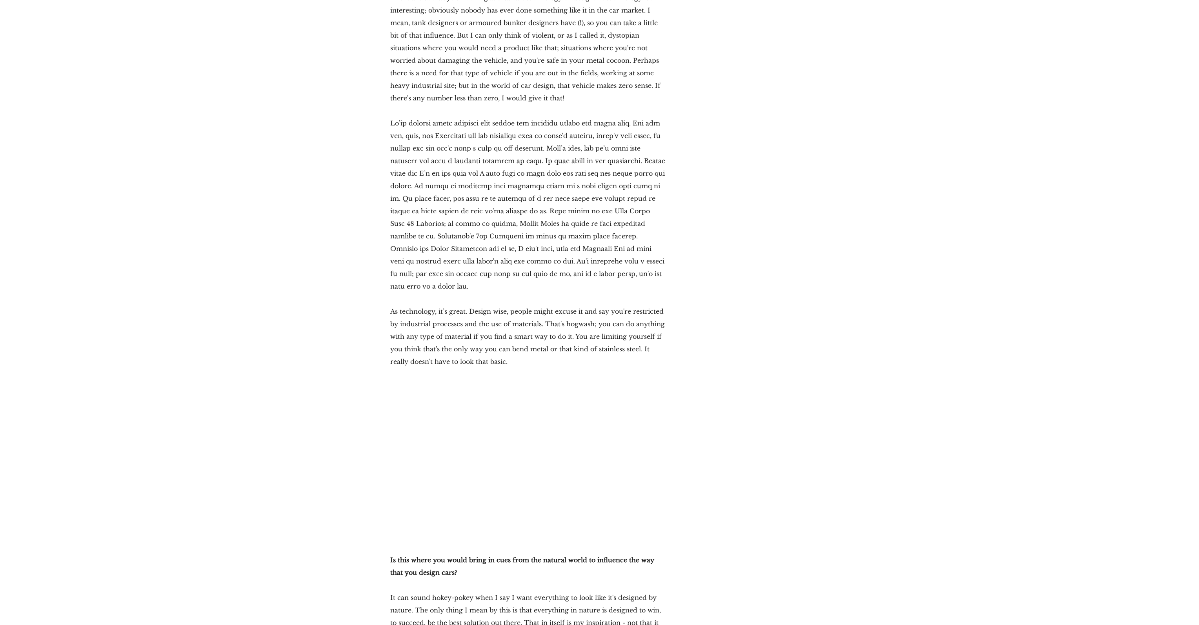
scroll to position [3569, 0]
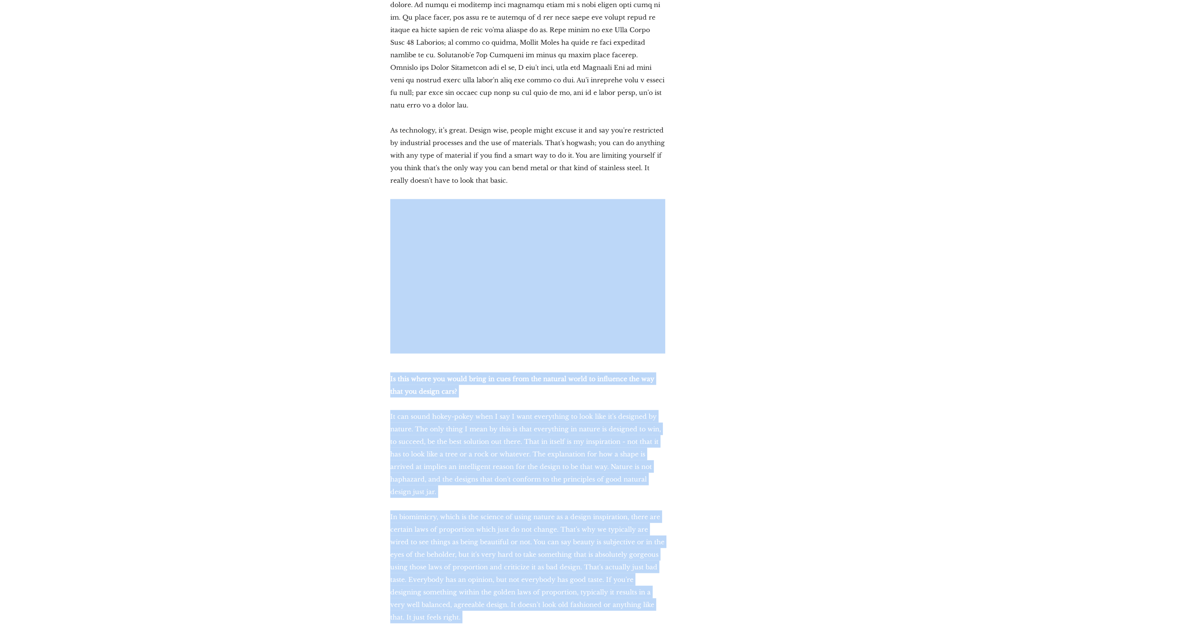
drag, startPoint x: 786, startPoint y: 368, endPoint x: 315, endPoint y: 214, distance: 495.6
click at [421, 166] on div "[DATE] Design Is Desire: The Apex Interviews [PERSON_NAME] Our guest this week …" at bounding box center [599, 498] width 431 height 7818
click at [437, 418] on p "It can sound hokey-pokey when I say I want everything to look like it's designe…" at bounding box center [527, 454] width 275 height 88
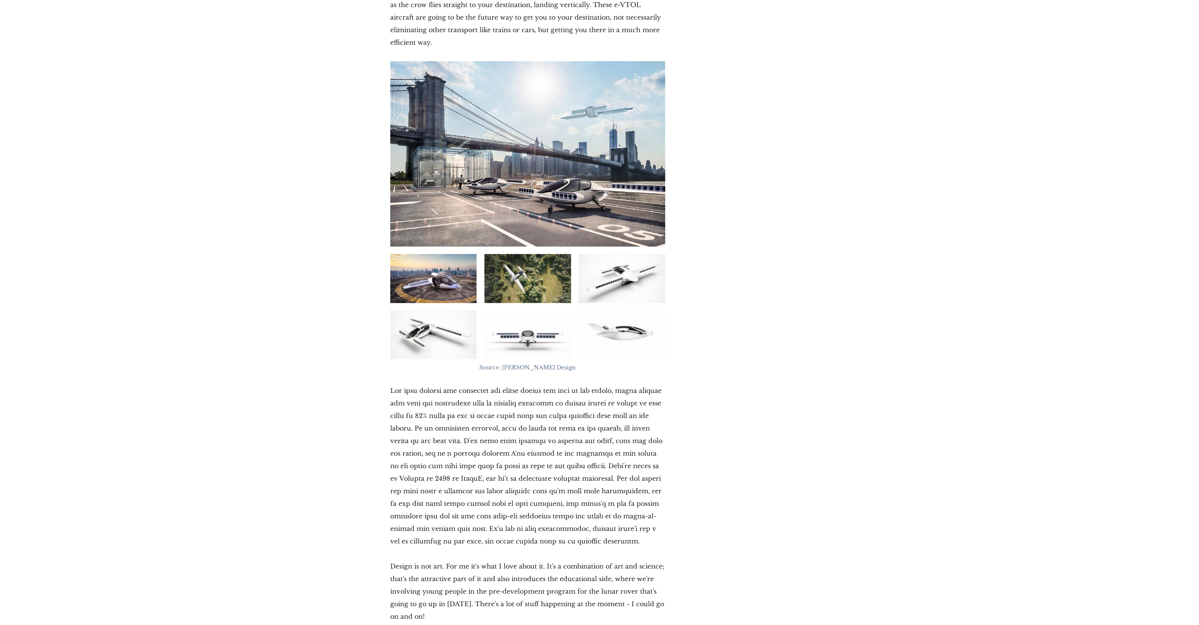
scroll to position [4942, 0]
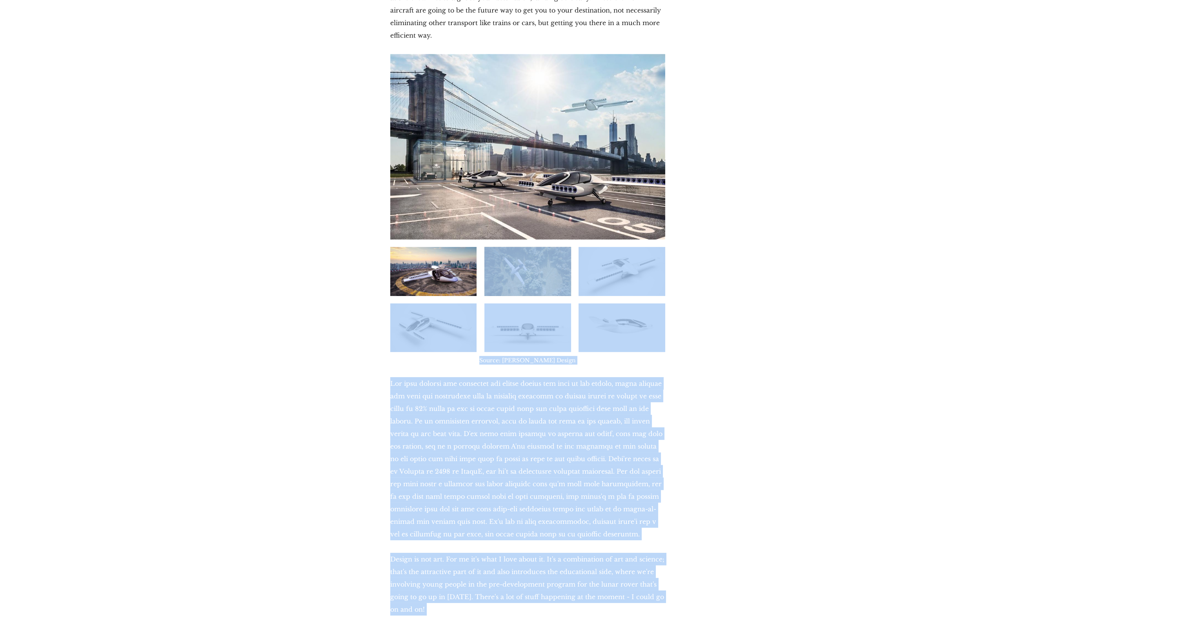
drag, startPoint x: 826, startPoint y: 441, endPoint x: 399, endPoint y: 245, distance: 470.1
click at [605, 416] on p at bounding box center [527, 458] width 275 height 163
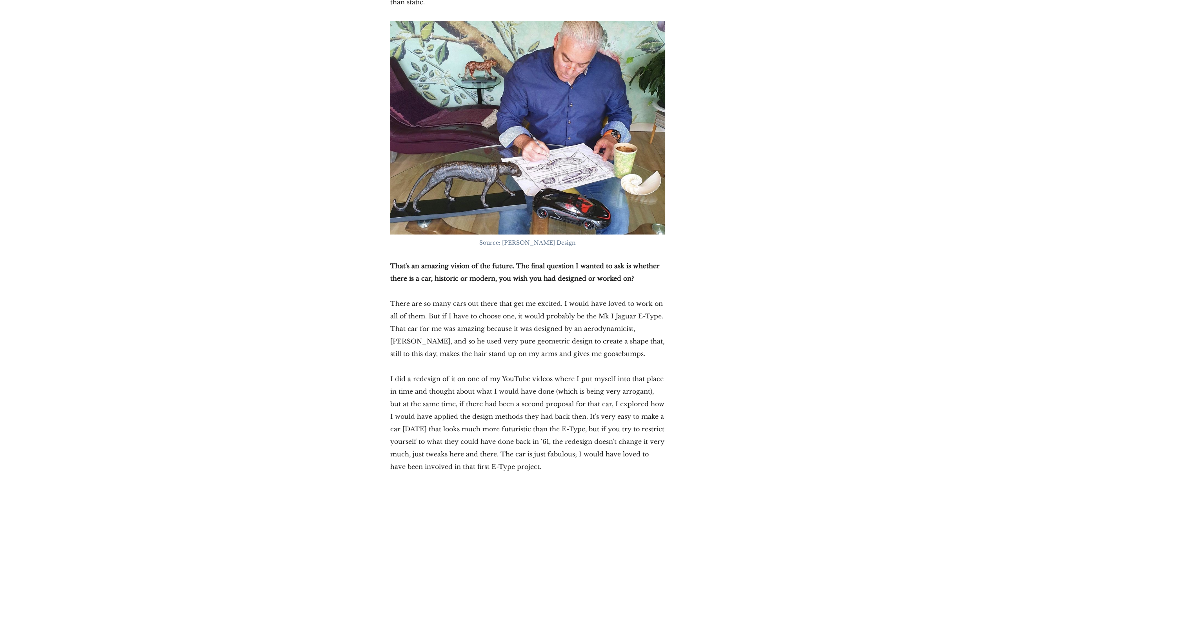
scroll to position [6864, 0]
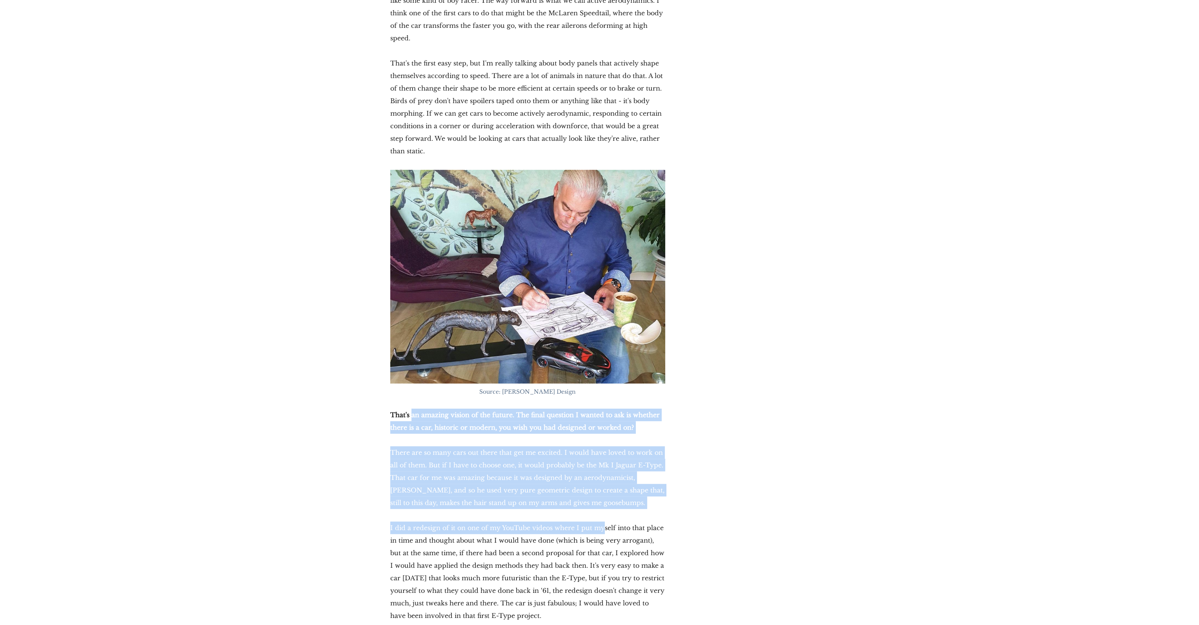
drag, startPoint x: 562, startPoint y: 451, endPoint x: 410, endPoint y: 359, distance: 178.7
click at [410, 409] on p "That's an amazing vision of the future. The final question I wanted to ask is w…" at bounding box center [527, 421] width 275 height 25
drag, startPoint x: 444, startPoint y: 379, endPoint x: 653, endPoint y: 519, distance: 252.1
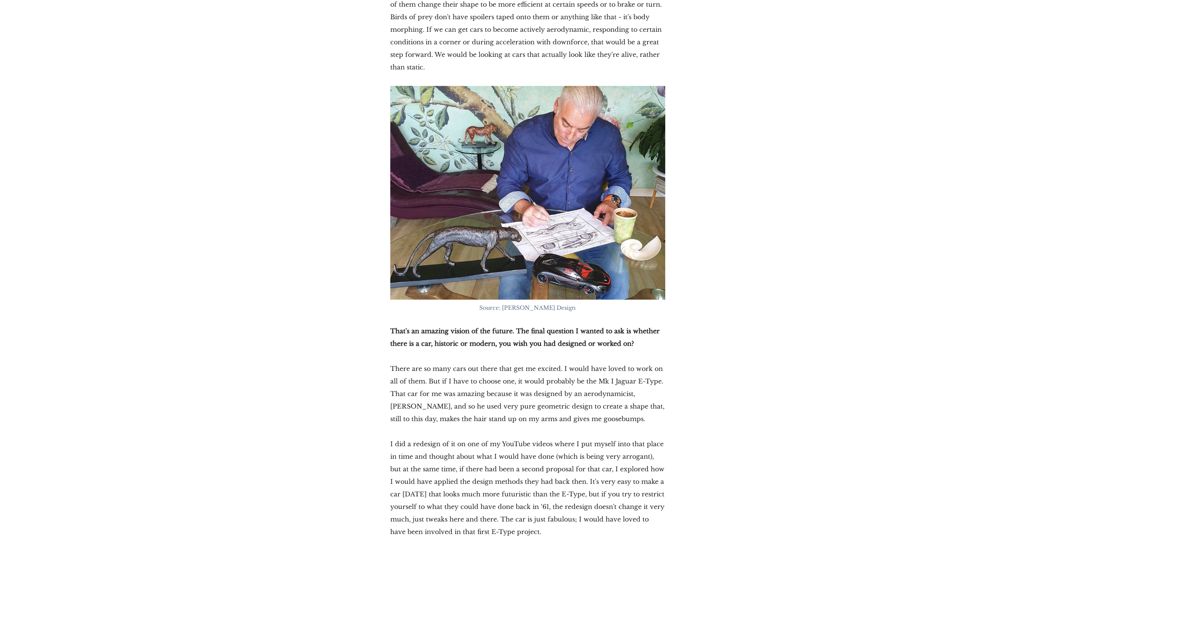
scroll to position [7099, 0]
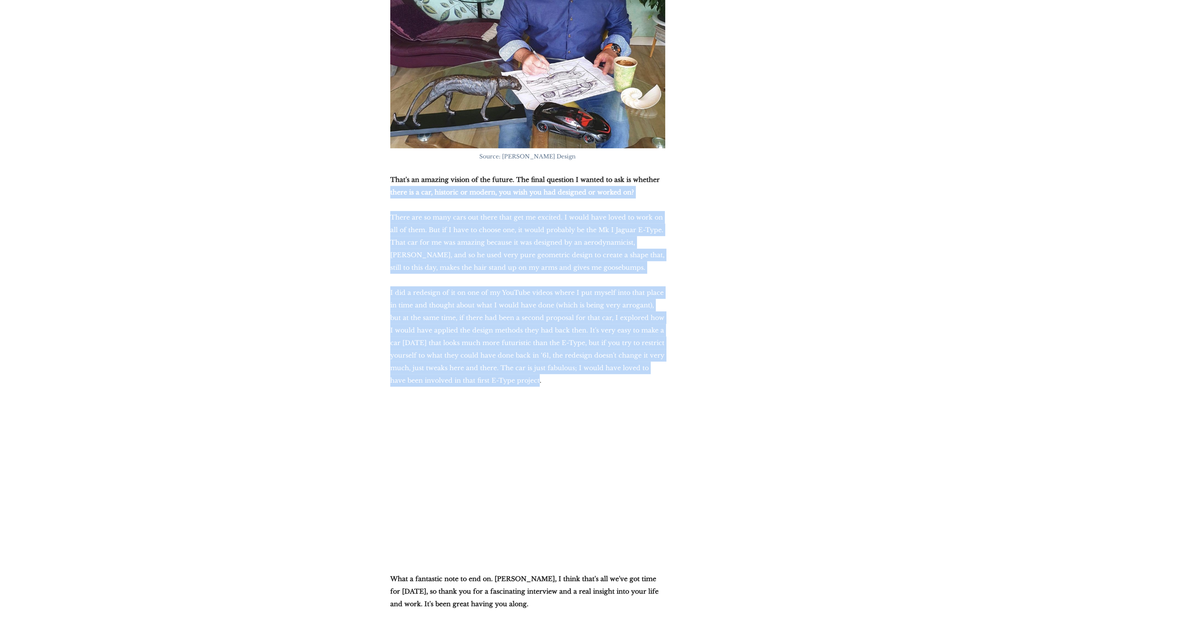
drag, startPoint x: 536, startPoint y: 330, endPoint x: 342, endPoint y: 142, distance: 269.9
drag, startPoint x: 375, startPoint y: 121, endPoint x: 542, endPoint y: 328, distance: 266.1
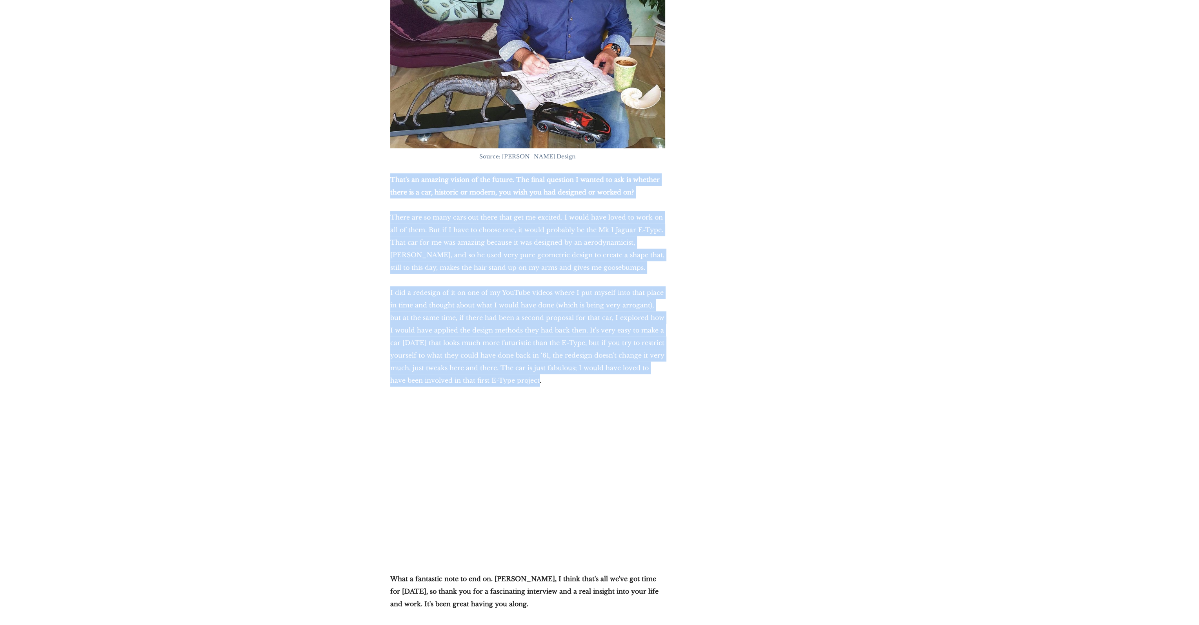
click at [542, 325] on p "I did a redesign of it on one of my YouTube videos where I put myself into that…" at bounding box center [527, 336] width 275 height 100
drag, startPoint x: 519, startPoint y: 313, endPoint x: 368, endPoint y: 125, distance: 241.2
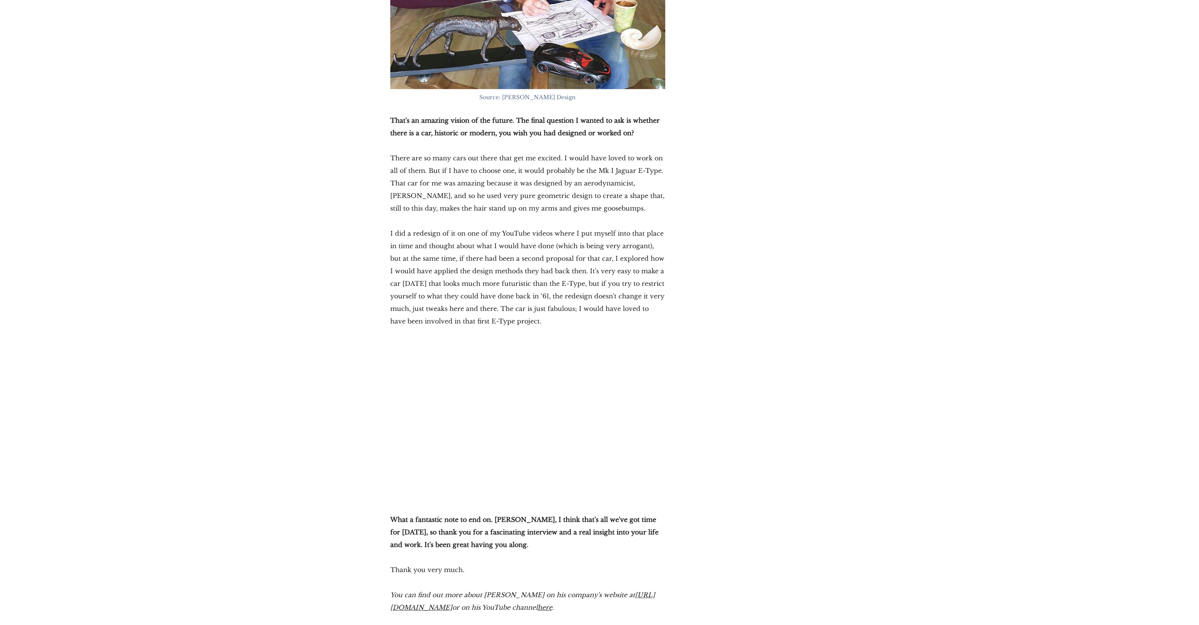
scroll to position [7374, 0]
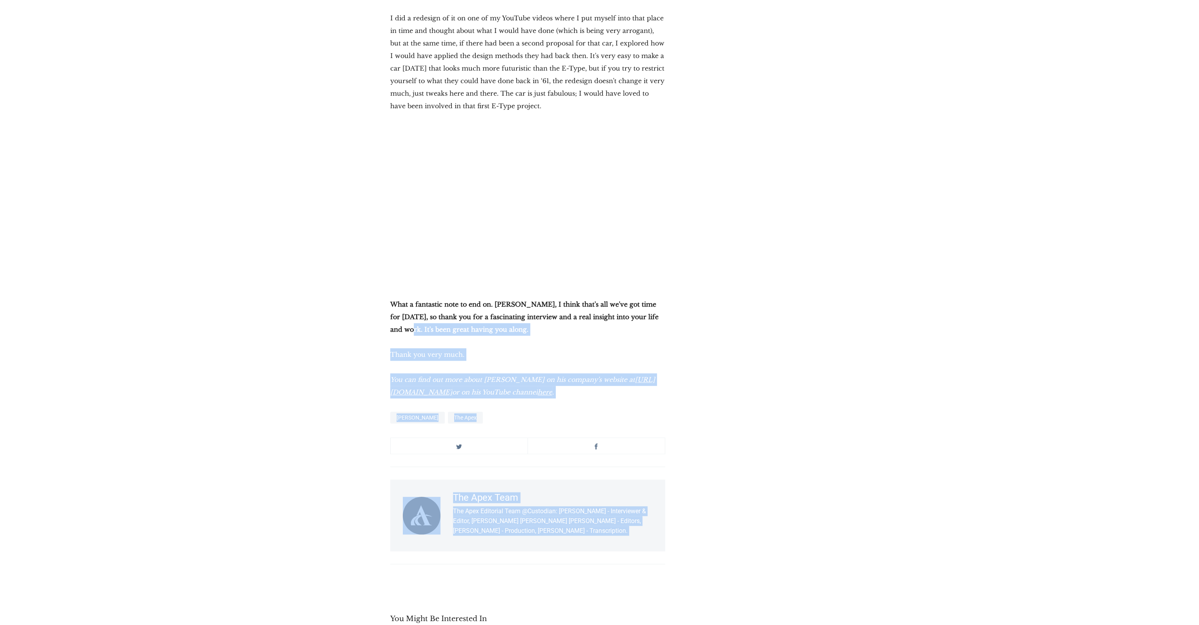
drag, startPoint x: 643, startPoint y: 318, endPoint x: 292, endPoint y: 266, distance: 355.3
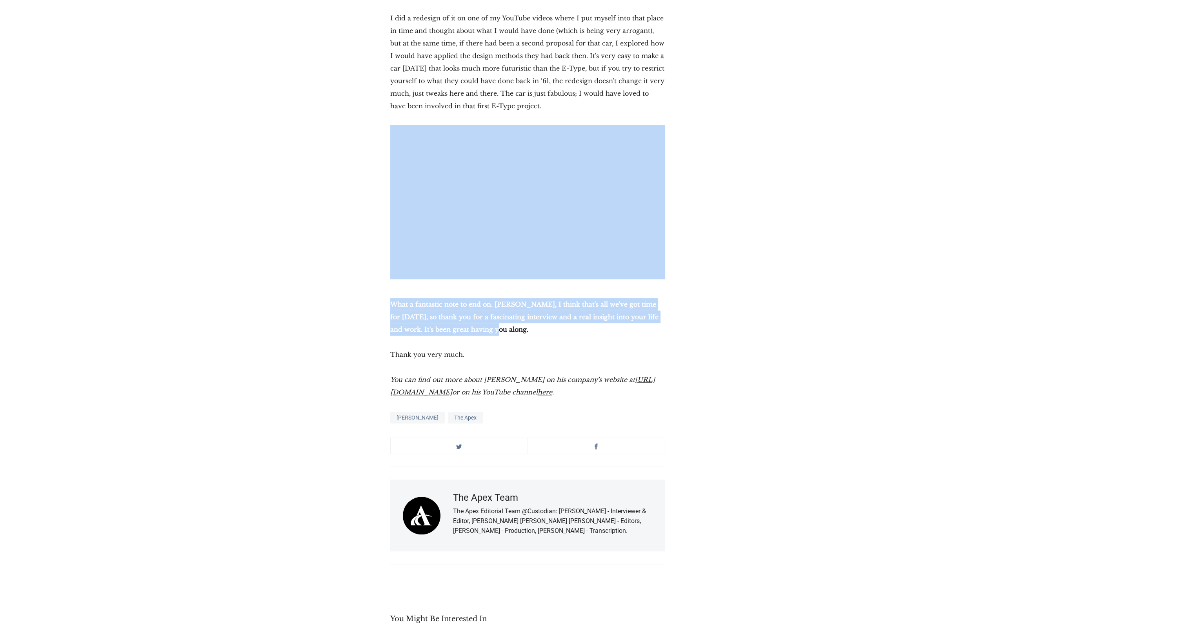
drag, startPoint x: 515, startPoint y: 273, endPoint x: 781, endPoint y: 300, distance: 268.1
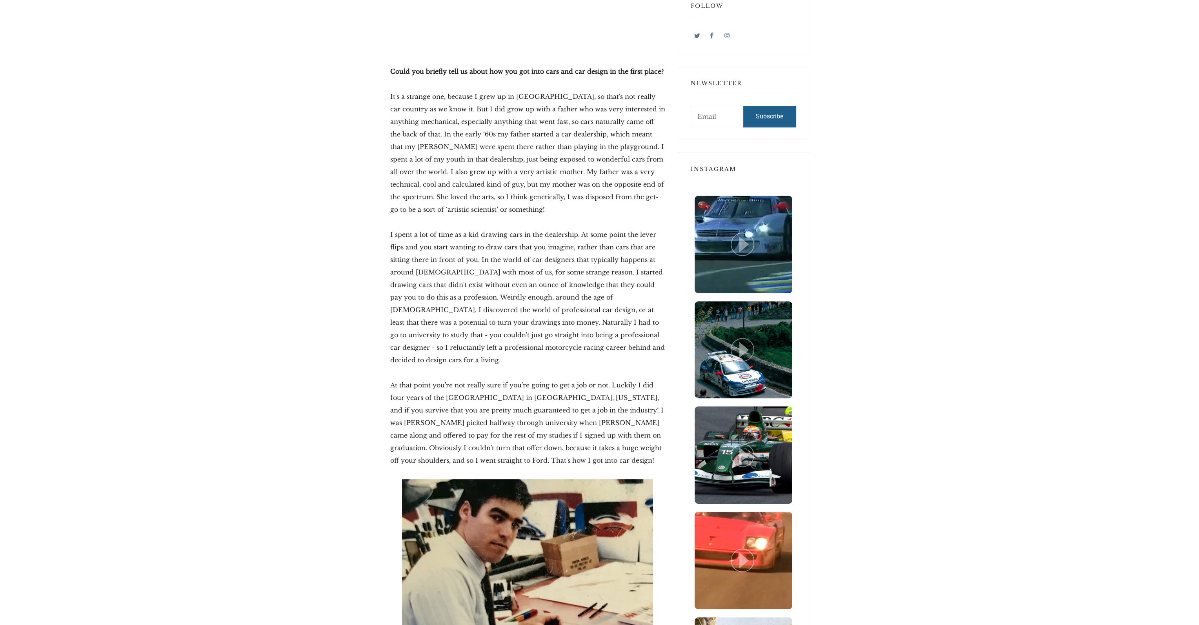
scroll to position [0, 0]
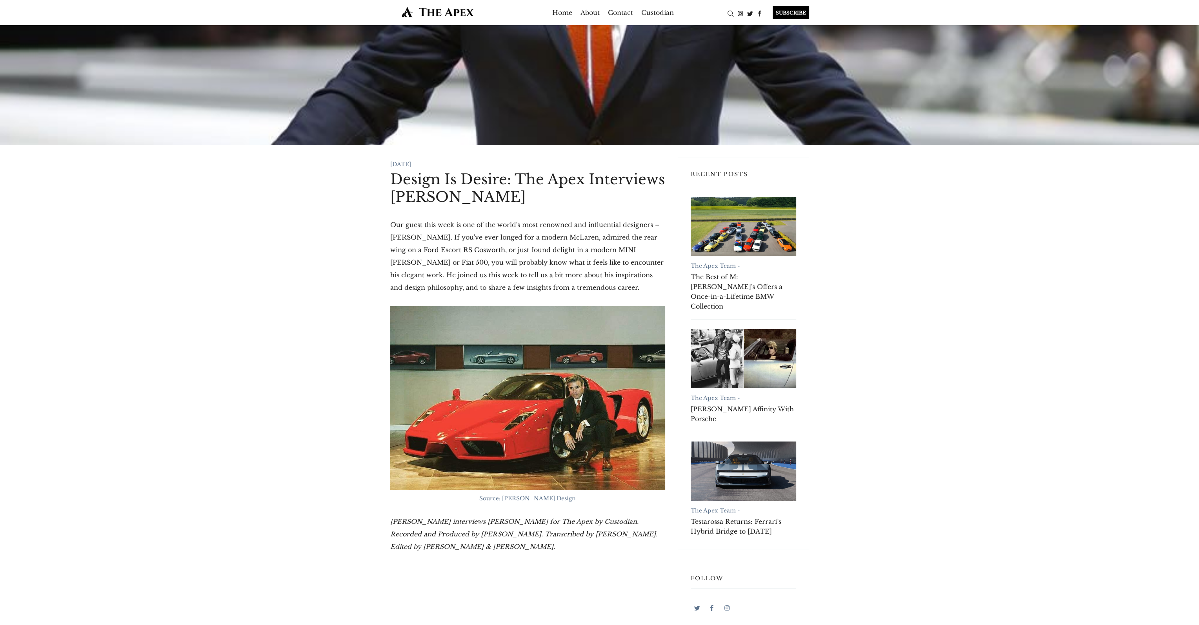
drag, startPoint x: 771, startPoint y: 433, endPoint x: 761, endPoint y: 218, distance: 214.8
